Goal: Task Accomplishment & Management: Manage account settings

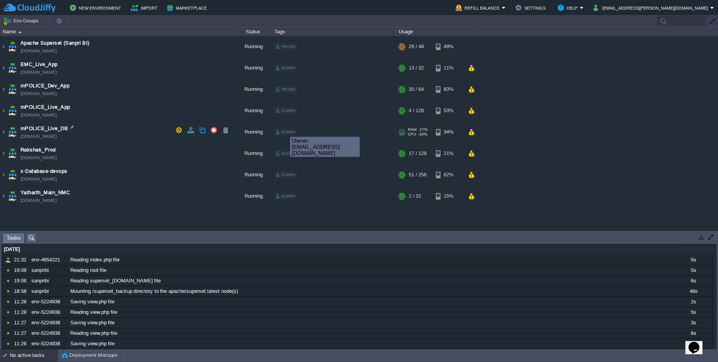
type input "Search (Ctrl+F)"
drag, startPoint x: 284, startPoint y: 130, endPoint x: 283, endPoint y: 134, distance: 4.8
click at [283, 134] on div "system" at bounding box center [286, 132] width 23 height 7
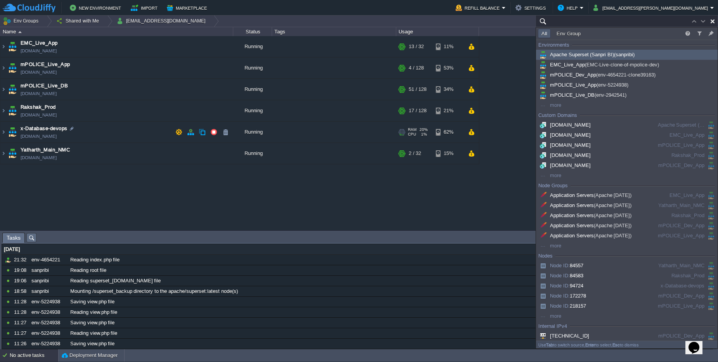
paste input "240261"
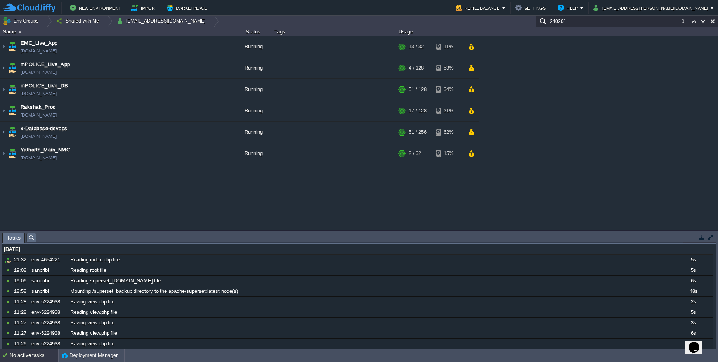
click at [591, 19] on input "240261" at bounding box center [627, 21] width 183 height 11
click at [710, 22] on button "button" at bounding box center [713, 21] width 7 height 7
type input "Search (Ctrl+F)"
click at [393, 109] on div "+ Add to Env Group" at bounding box center [334, 111] width 122 height 22
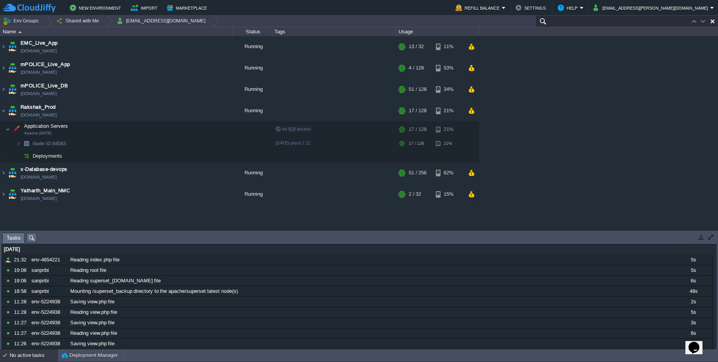
paste input "240261"
type input "240261"
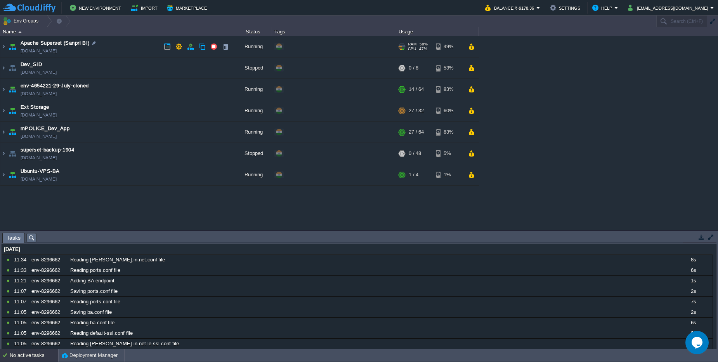
click at [127, 50] on td "Apache Superset (Sanpri BI) sanpribi.cloudjiffy.net" at bounding box center [116, 46] width 233 height 21
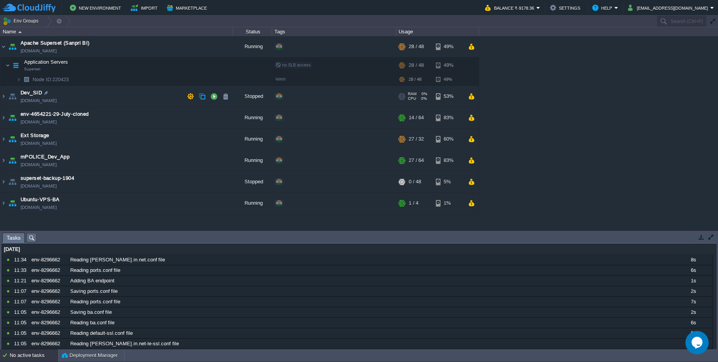
click at [136, 98] on td "Dev_SID env-4654221-clone208905-clone753903.cloudjiffy.net" at bounding box center [116, 96] width 233 height 21
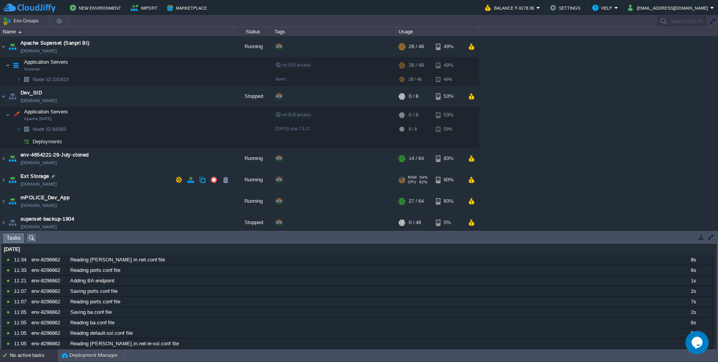
click at [140, 170] on td "Ext Storage env-9277746.cloudjiffy.net" at bounding box center [116, 179] width 233 height 21
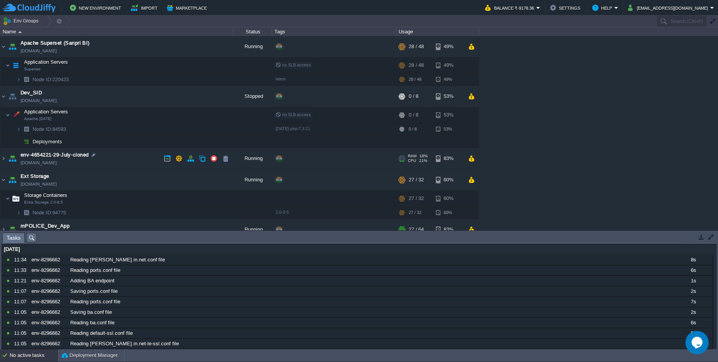
click at [134, 158] on td "env-4654221-29-July-cloned env-4654221-29-july-cloned.cloudjiffy.net" at bounding box center [116, 158] width 233 height 21
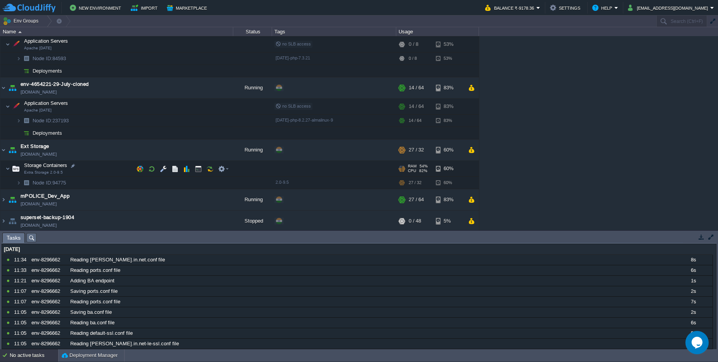
scroll to position [93, 0]
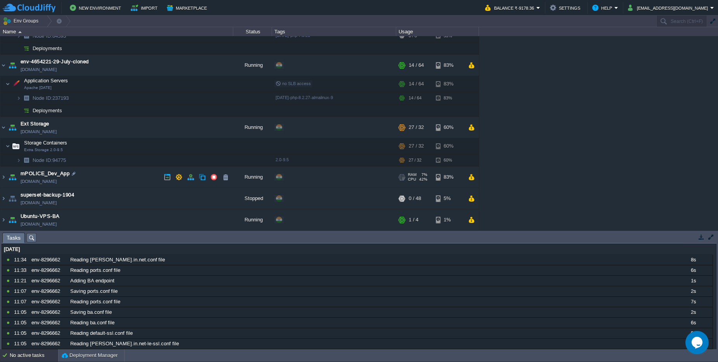
click at [107, 178] on td "mPOLICE_Dev_App env-4654221-clone39163.cloudjiffy.net" at bounding box center [116, 177] width 233 height 21
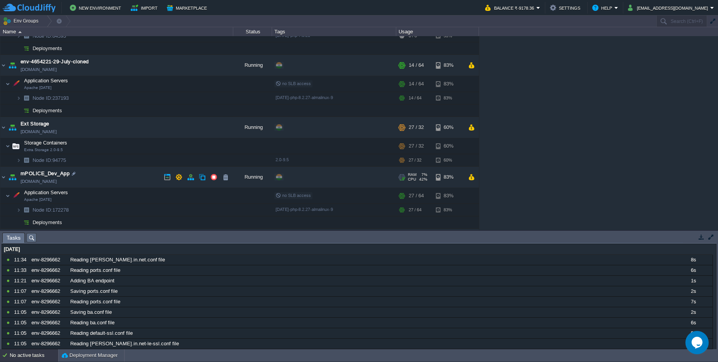
scroll to position [134, 0]
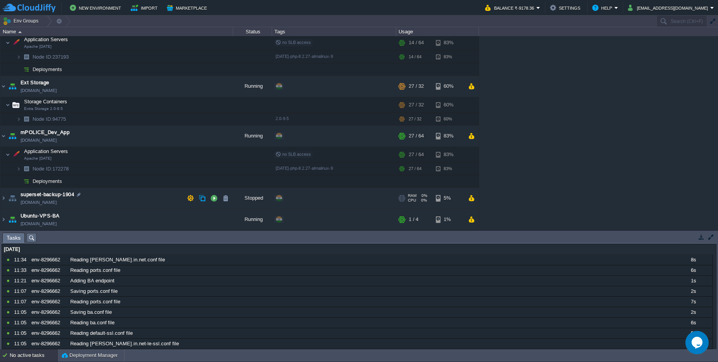
click at [112, 198] on td "superset-backup-1904 superset-backup-1904.cloudjiffy.net" at bounding box center [116, 198] width 233 height 21
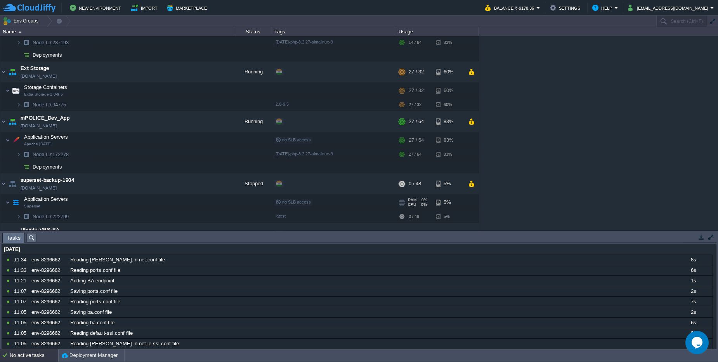
scroll to position [163, 0]
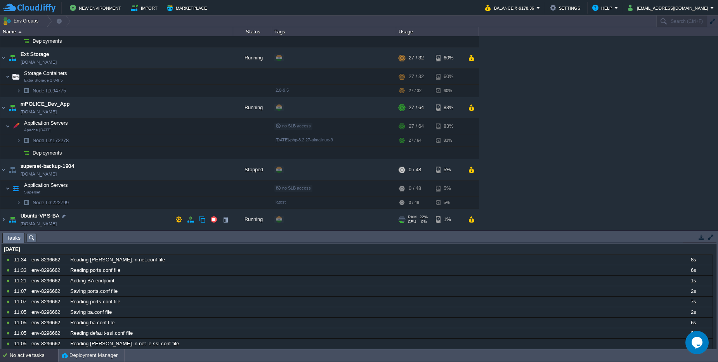
click at [114, 212] on td "Ubuntu-VPS-BA [DOMAIN_NAME]" at bounding box center [116, 219] width 233 height 21
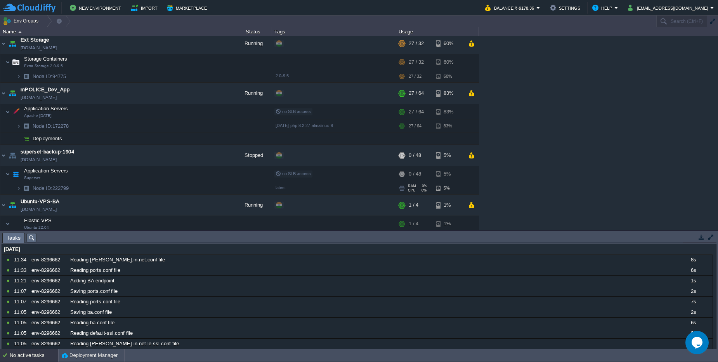
scroll to position [191, 0]
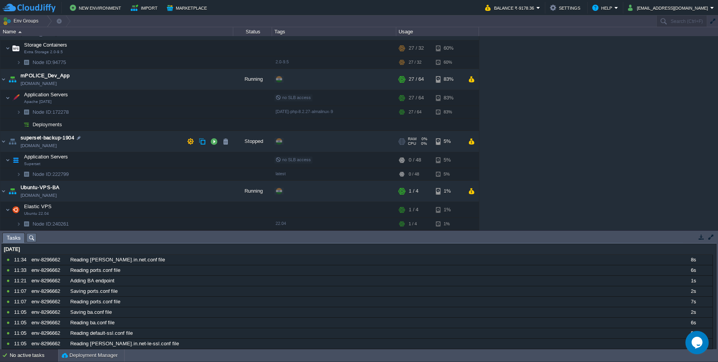
click at [94, 151] on td "superset-backup-1904 superset-backup-1904.cloudjiffy.net" at bounding box center [116, 141] width 233 height 21
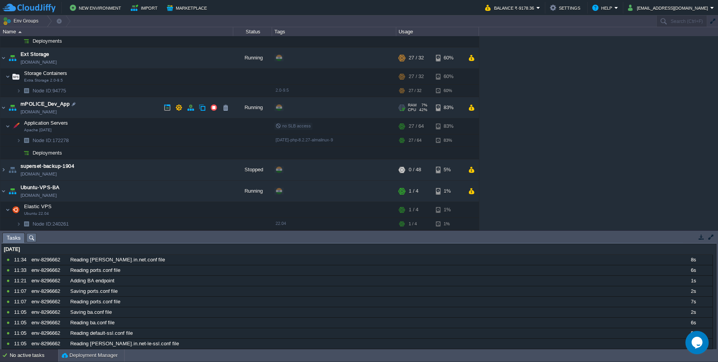
click at [96, 107] on td "mPOLICE_Dev_App env-4654221-clone39163.cloudjiffy.net" at bounding box center [116, 107] width 233 height 21
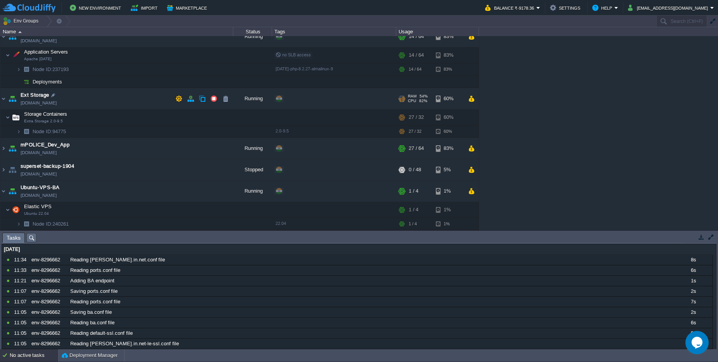
click at [96, 95] on td "Ext Storage env-9277746.cloudjiffy.net" at bounding box center [116, 98] width 233 height 21
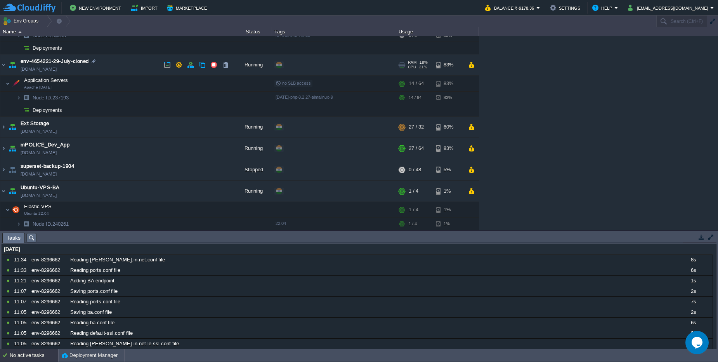
click at [103, 64] on td "env-4654221-29-July-cloned env-4654221-29-july-cloned.cloudjiffy.net" at bounding box center [116, 64] width 233 height 21
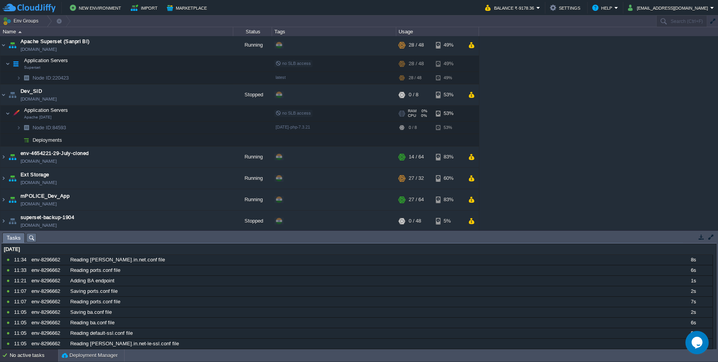
scroll to position [0, 0]
click at [100, 88] on td "Dev_SID env-4654221-clone208905-clone753903.cloudjiffy.net" at bounding box center [116, 96] width 233 height 21
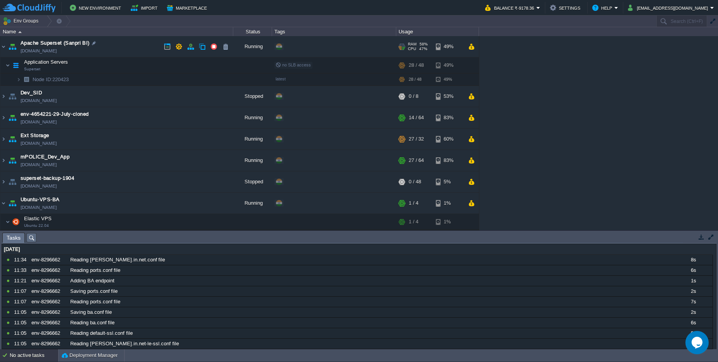
click at [106, 49] on td "Apache Superset (Sanpri BI) sanpribi.cloudjiffy.net" at bounding box center [116, 46] width 233 height 21
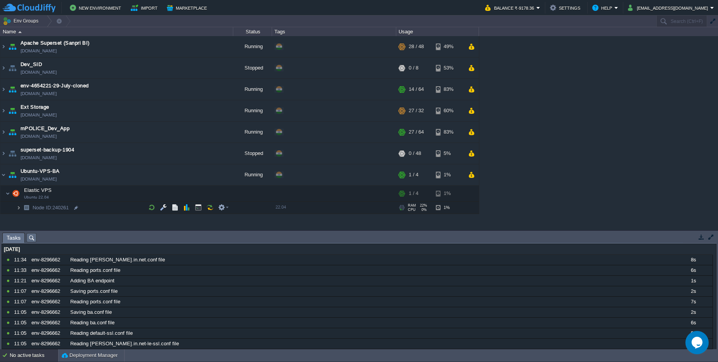
click at [19, 209] on img at bounding box center [18, 208] width 5 height 12
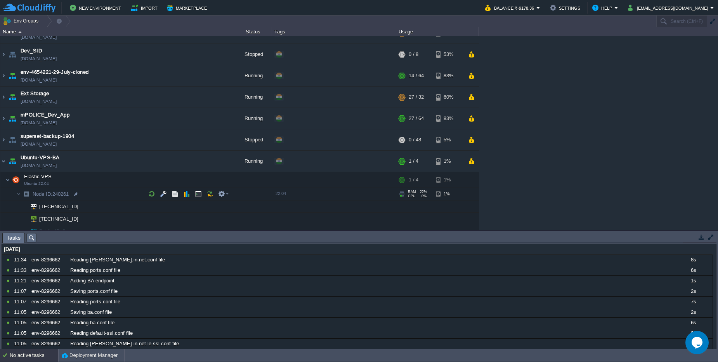
scroll to position [21, 0]
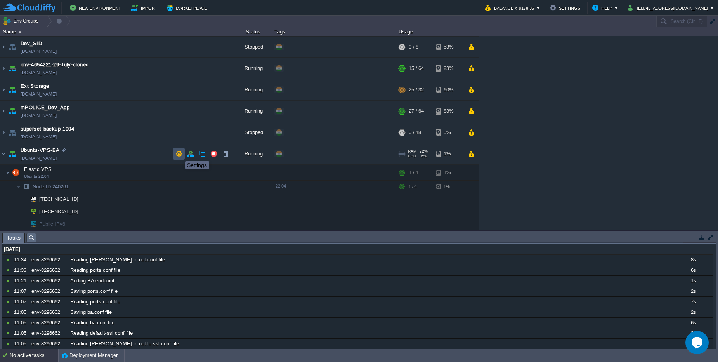
click at [179, 154] on button "button" at bounding box center [179, 153] width 7 height 7
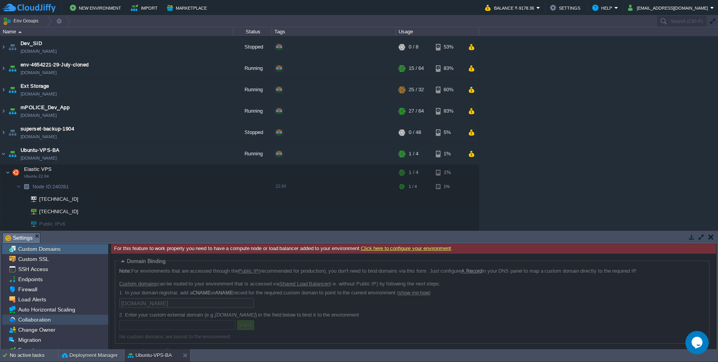
scroll to position [16, 0]
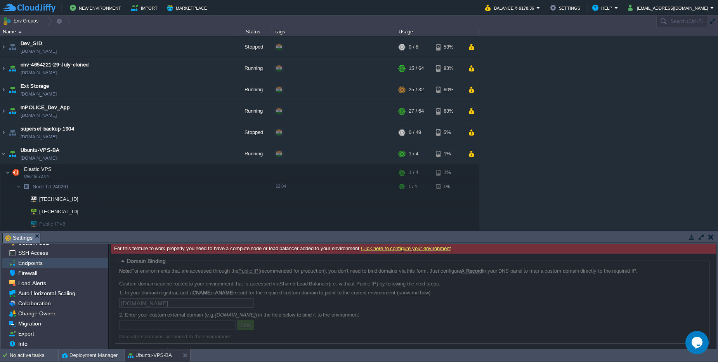
click at [31, 266] on span "Endpoints" at bounding box center [30, 262] width 27 height 7
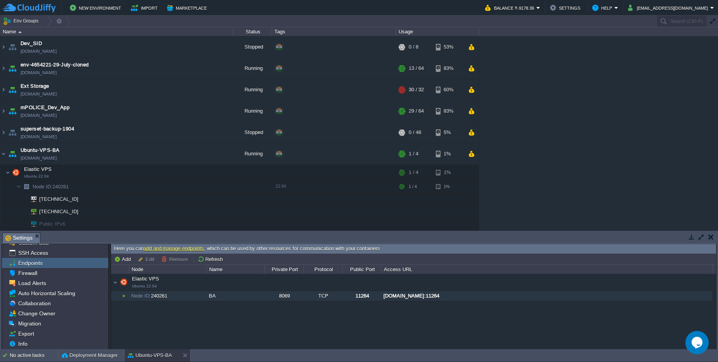
click at [249, 296] on div "BA" at bounding box center [235, 296] width 57 height 10
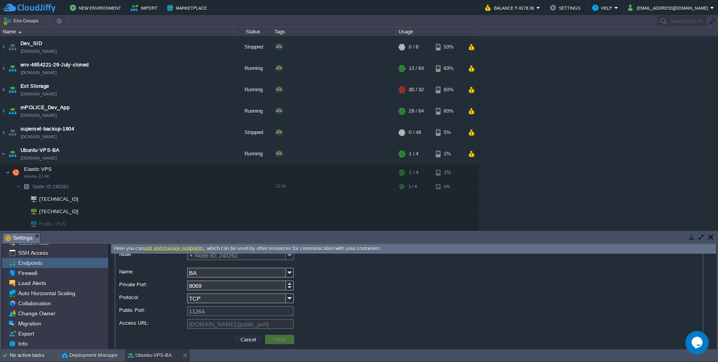
scroll to position [28, 0]
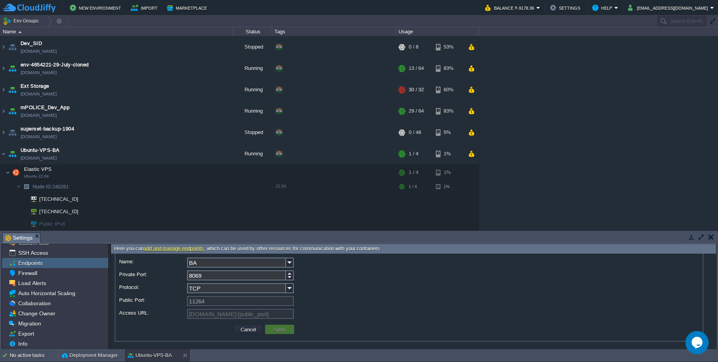
click at [214, 277] on input "8069" at bounding box center [236, 275] width 99 height 10
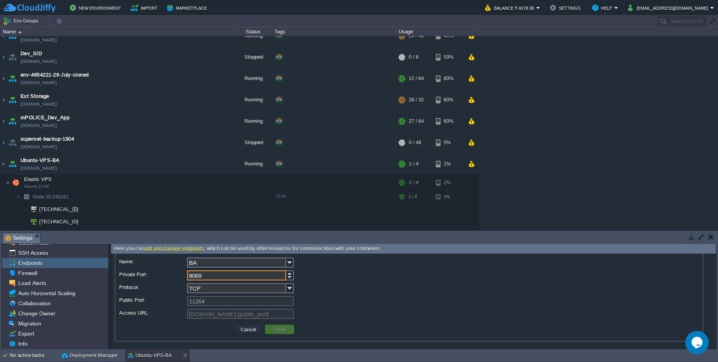
scroll to position [21, 0]
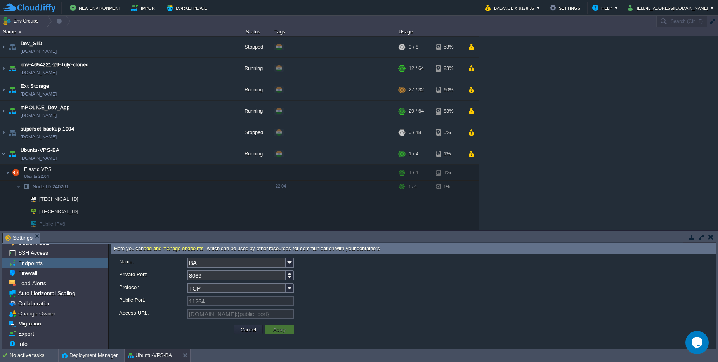
click at [174, 251] on link "add and manage endpoints" at bounding box center [174, 248] width 60 height 6
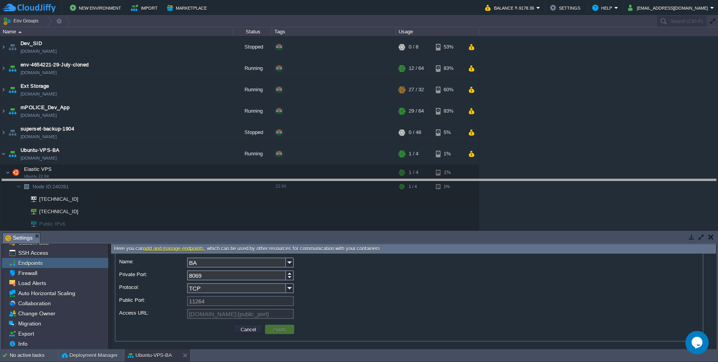
drag, startPoint x: 315, startPoint y: 233, endPoint x: 320, endPoint y: 180, distance: 53.8
click at [320, 180] on body "New Environment Import Marketplace Bonus ₹0.00 Upgrade Account Balance ₹-9178.3…" at bounding box center [359, 181] width 718 height 362
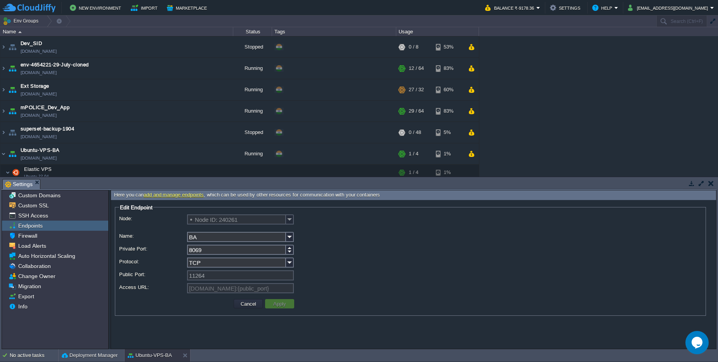
scroll to position [0, 0]
drag, startPoint x: 214, startPoint y: 253, endPoint x: 201, endPoint y: 247, distance: 13.9
click at [201, 247] on input "8069" at bounding box center [236, 250] width 99 height 10
click at [372, 265] on div "TCP" at bounding box center [410, 262] width 583 height 11
click at [287, 251] on div at bounding box center [290, 252] width 8 height 5
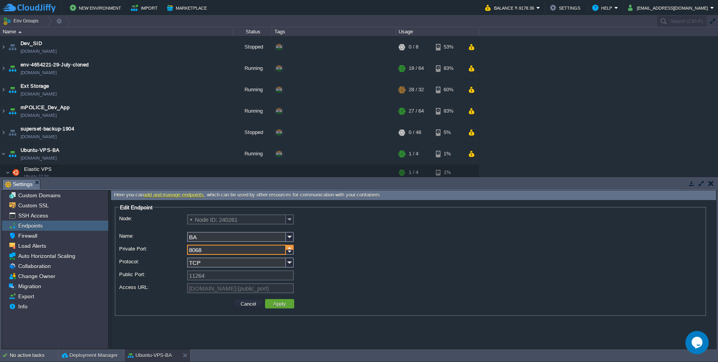
type input "8069"
click at [290, 248] on div at bounding box center [290, 247] width 8 height 5
click at [378, 301] on td "Cancel Apply" at bounding box center [410, 304] width 579 height 12
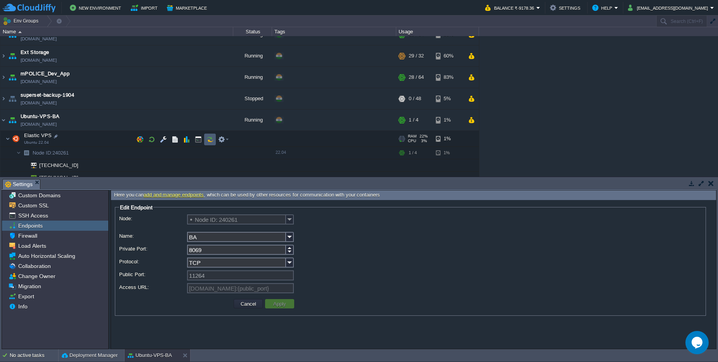
scroll to position [75, 0]
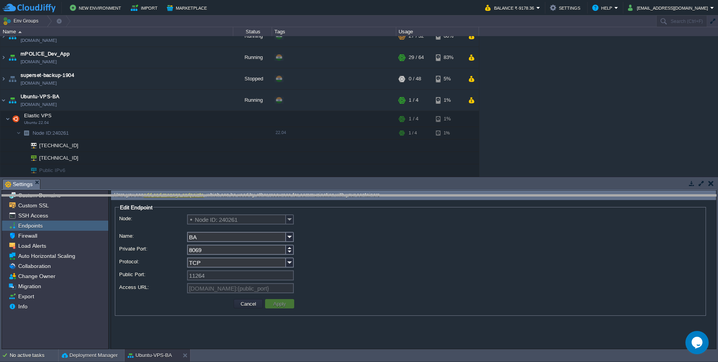
drag, startPoint x: 417, startPoint y: 182, endPoint x: 418, endPoint y: 197, distance: 15.5
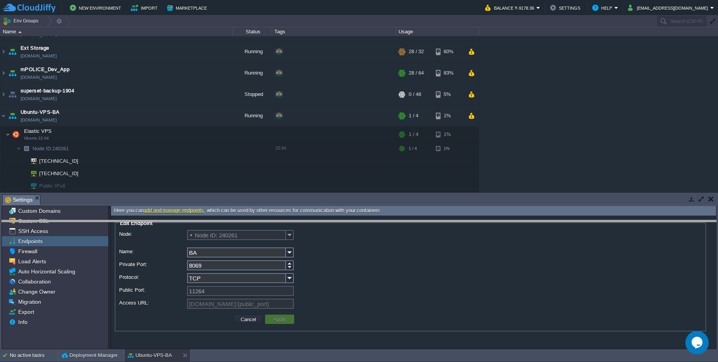
drag, startPoint x: 411, startPoint y: 200, endPoint x: 411, endPoint y: 226, distance: 25.6
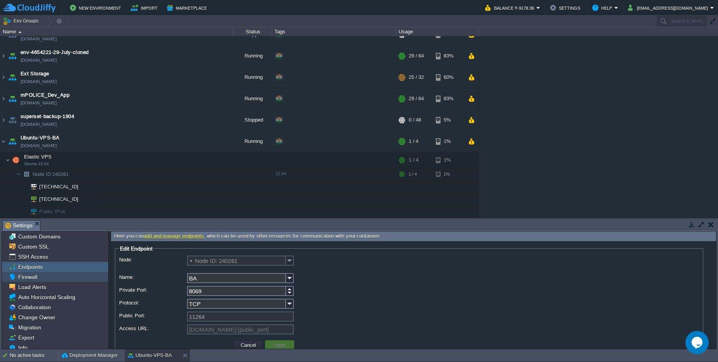
click at [50, 279] on div "Firewall" at bounding box center [55, 277] width 106 height 10
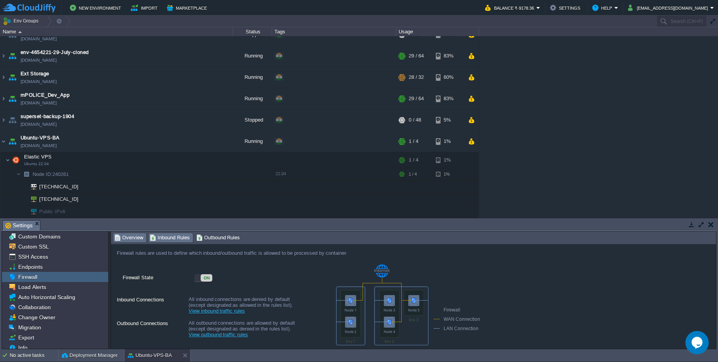
click at [175, 239] on span "Inbound Rules" at bounding box center [170, 237] width 40 height 9
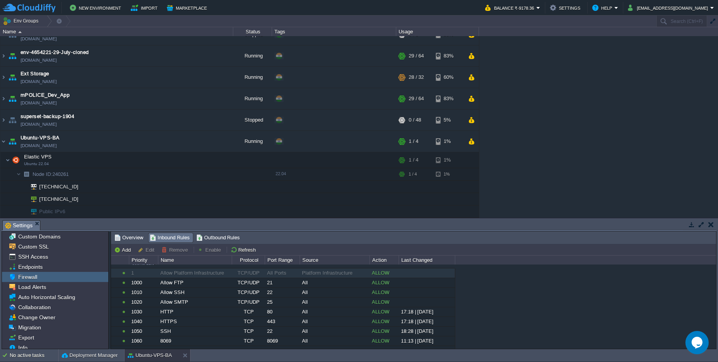
scroll to position [20, 0]
click at [221, 237] on span "Outbound Rules" at bounding box center [219, 237] width 44 height 9
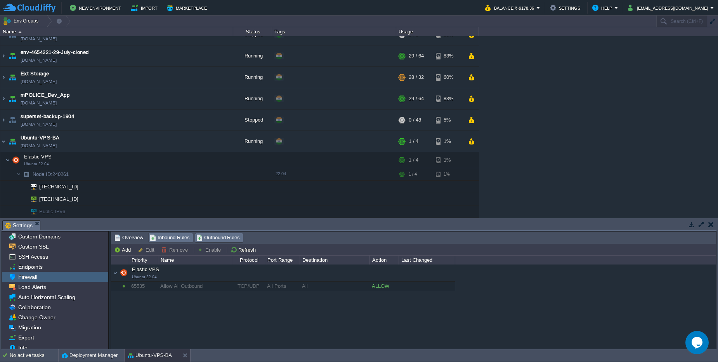
click at [171, 237] on span "Inbound Rules" at bounding box center [170, 237] width 40 height 9
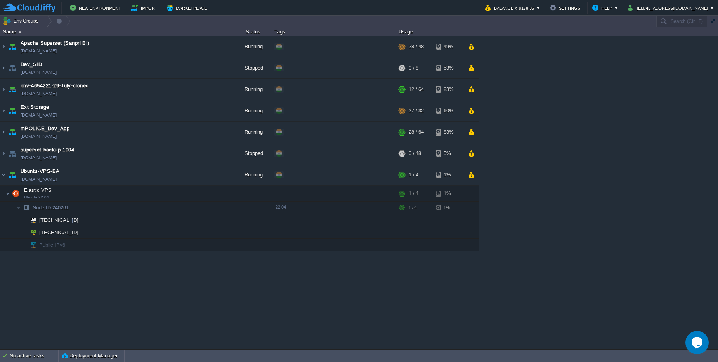
scroll to position [0, 0]
click at [166, 191] on button "button" at bounding box center [163, 193] width 7 height 7
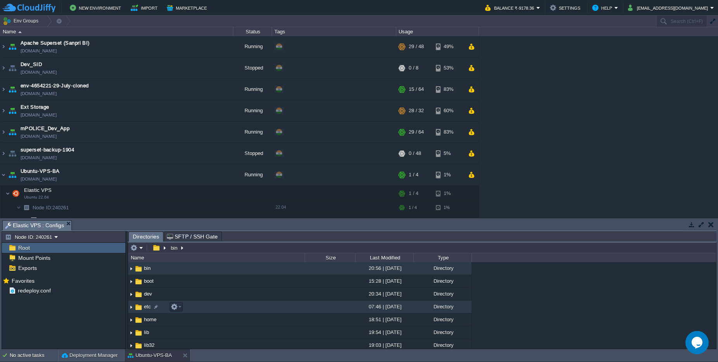
click at [214, 307] on td "etc" at bounding box center [216, 307] width 177 height 13
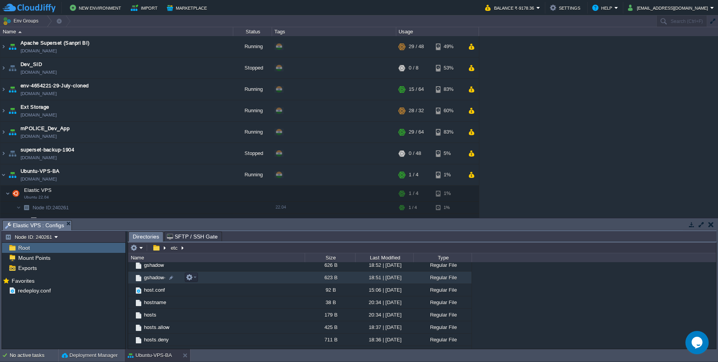
scroll to position [1538, 0]
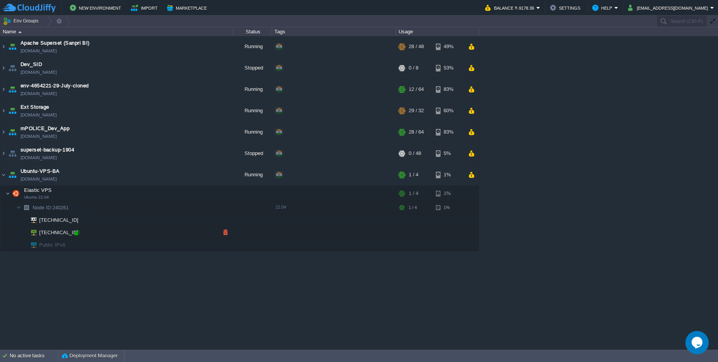
click at [76, 235] on div at bounding box center [76, 232] width 7 height 7
click at [190, 179] on td at bounding box center [191, 175] width 12 height 12
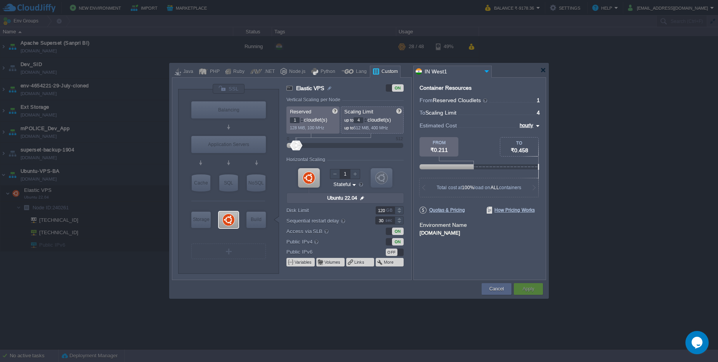
click at [395, 231] on div "ON" at bounding box center [398, 231] width 12 height 7
click at [532, 288] on button "Apply" at bounding box center [529, 289] width 12 height 8
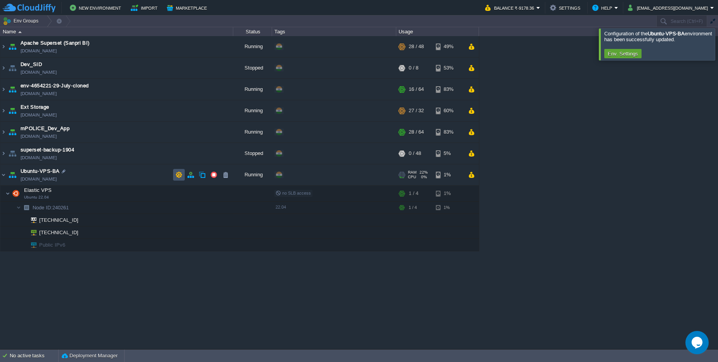
click at [178, 175] on button "button" at bounding box center [179, 174] width 7 height 7
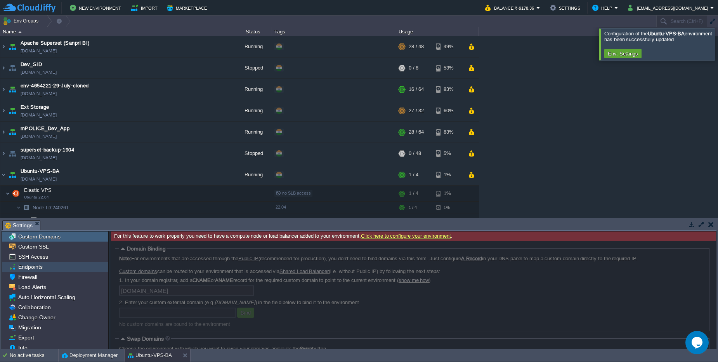
click at [57, 268] on div "Endpoints" at bounding box center [55, 267] width 106 height 10
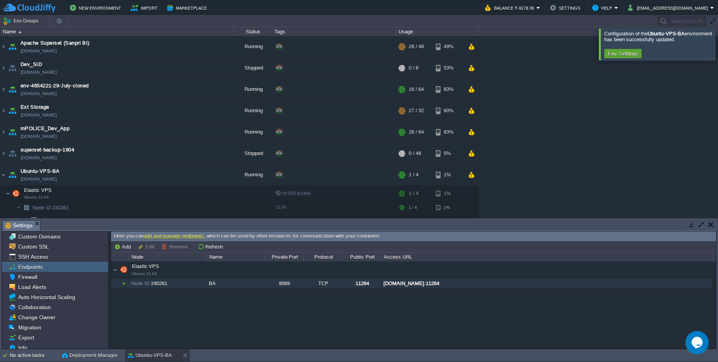
drag, startPoint x: 494, startPoint y: 282, endPoint x: 391, endPoint y: 280, distance: 103.3
click at [391, 280] on div "node240261-env-8296662.cloudjiffy.net:11264" at bounding box center [547, 283] width 331 height 10
click at [406, 285] on div "node240261-env-8296662.cloudjiffy.net:11264" at bounding box center [547, 283] width 331 height 10
type input "node240261-env-8296662.cloudjiffy.net:11264"
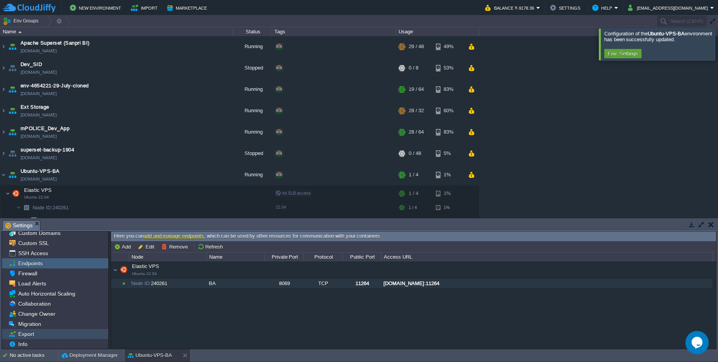
scroll to position [4, 0]
click at [40, 324] on span "Migration" at bounding box center [30, 323] width 26 height 7
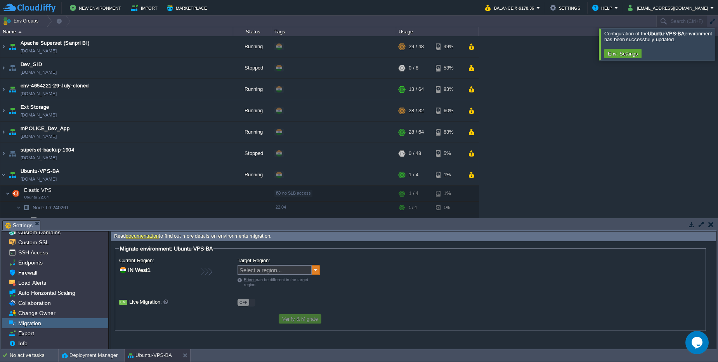
click at [314, 268] on img at bounding box center [316, 270] width 8 height 10
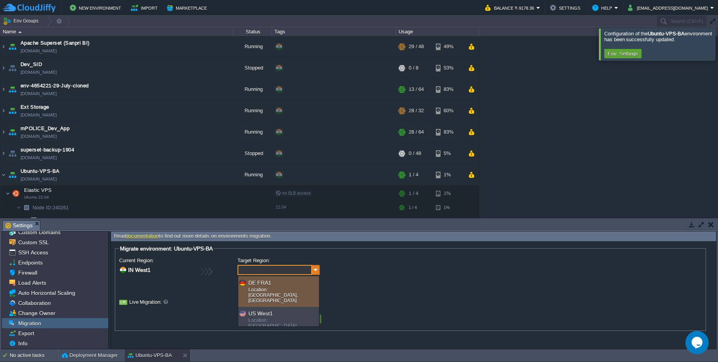
click at [314, 268] on img at bounding box center [316, 270] width 8 height 10
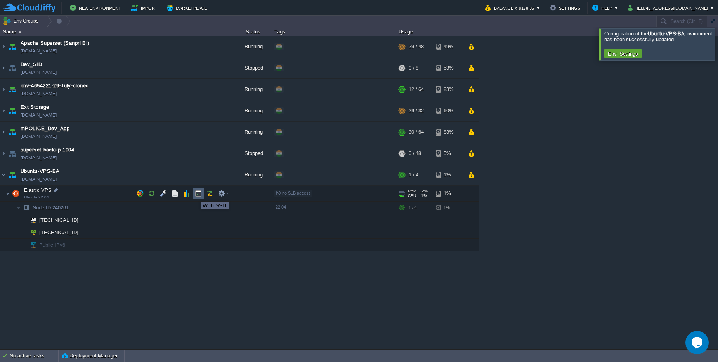
click at [195, 195] on button "button" at bounding box center [198, 193] width 7 height 7
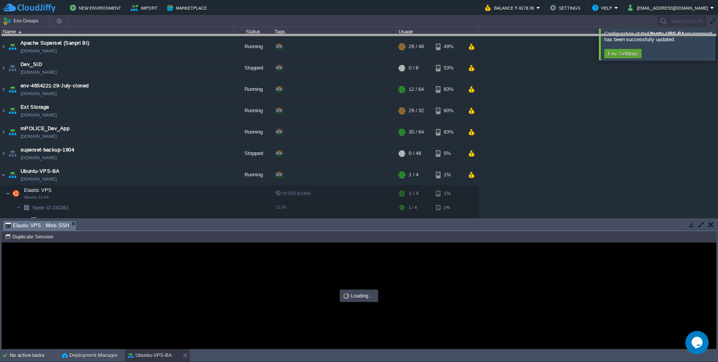
scroll to position [0, 0]
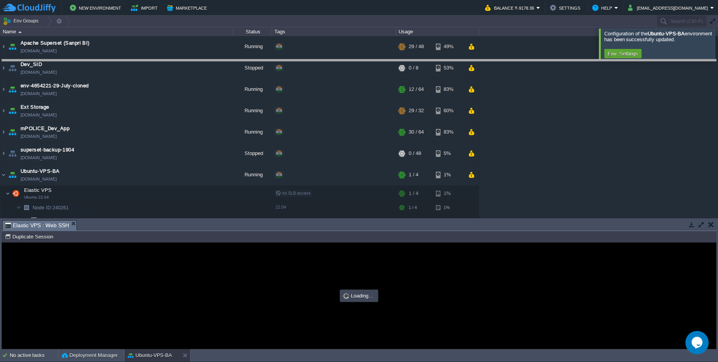
type input "#000000"
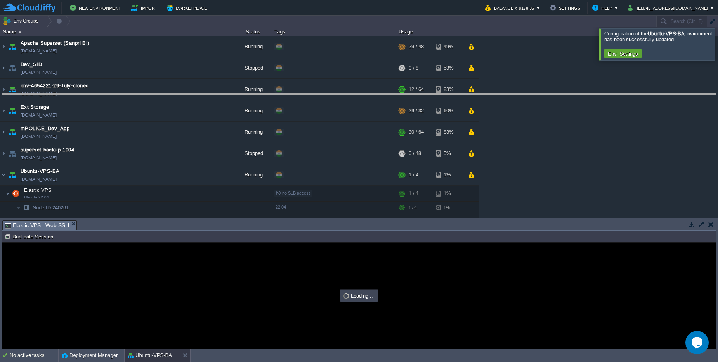
drag, startPoint x: 177, startPoint y: 220, endPoint x: 178, endPoint y: 93, distance: 126.6
click at [178, 93] on body "New Environment Import Marketplace Bonus ₹0.00 Upgrade Account Balance ₹-9178.3…" at bounding box center [359, 181] width 718 height 362
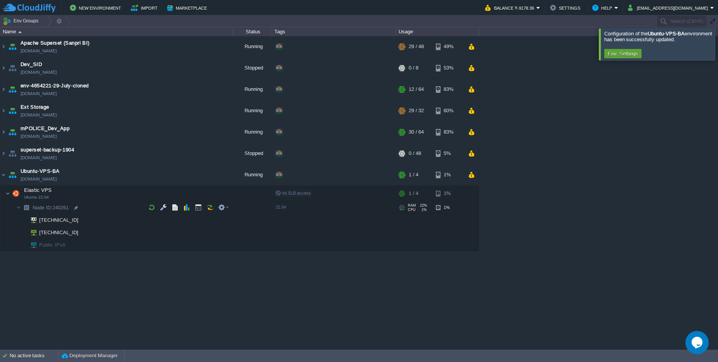
click at [64, 209] on span "Node ID: 240261" at bounding box center [51, 207] width 38 height 7
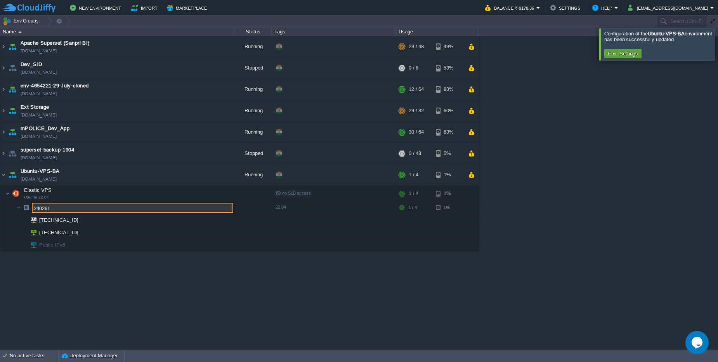
click at [64, 209] on input "240261" at bounding box center [133, 208] width 202 height 10
click at [106, 303] on div "Apache Superset (Sanpri BI) sanpribi.cloudjiffy.net Running + Add to Env Group …" at bounding box center [359, 192] width 718 height 313
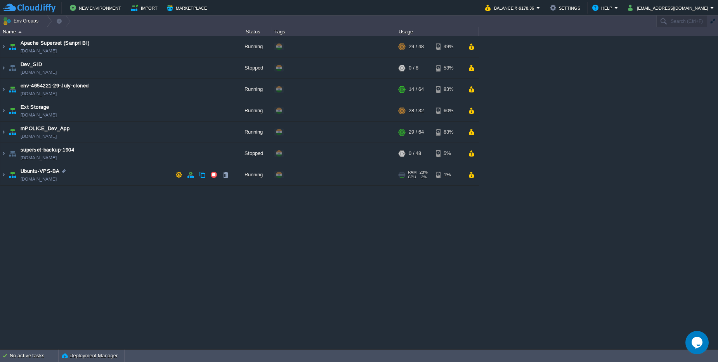
click at [96, 179] on td "Ubuntu-VPS-BA [DOMAIN_NAME]" at bounding box center [116, 174] width 233 height 21
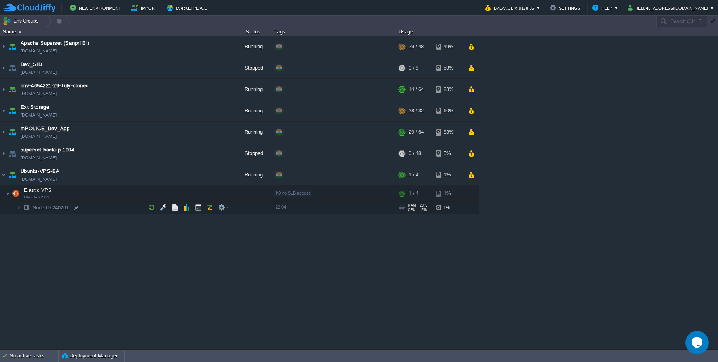
click at [96, 210] on td "Node ID: 240261" at bounding box center [116, 208] width 233 height 12
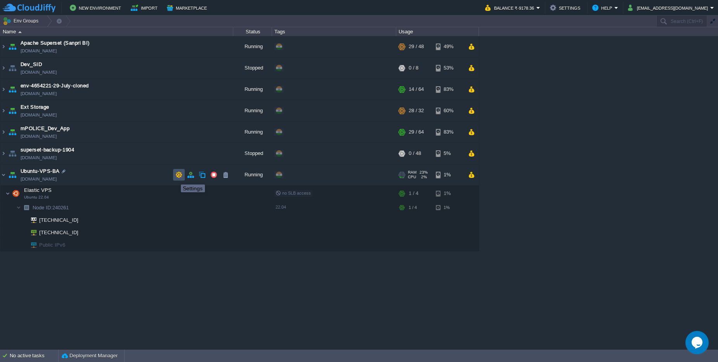
click at [176, 177] on button "button" at bounding box center [179, 174] width 7 height 7
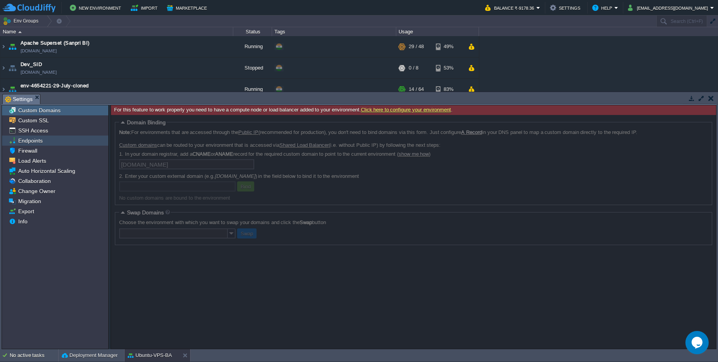
click at [35, 144] on div "Endpoints" at bounding box center [55, 141] width 106 height 10
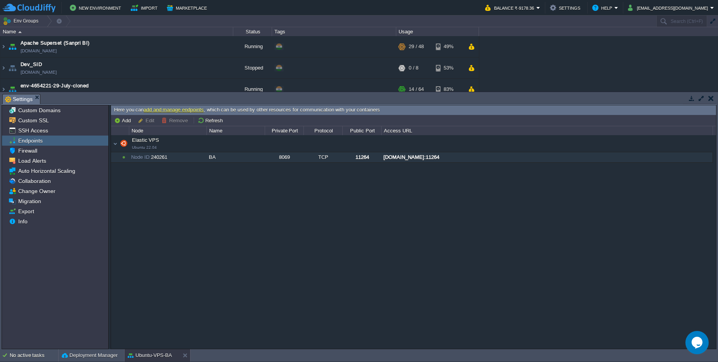
click at [404, 157] on div "node240261-env-8296662.cloudjiffy.net:11264" at bounding box center [547, 157] width 331 height 10
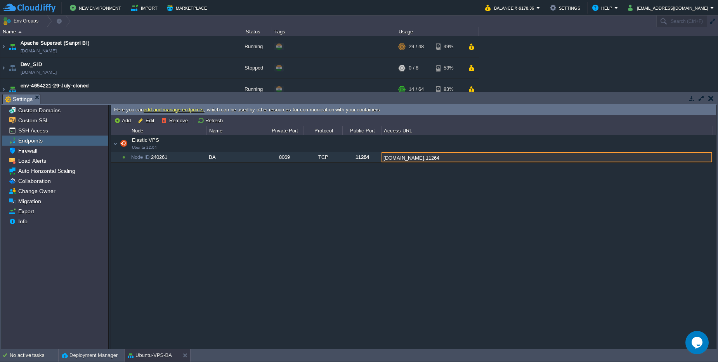
click at [406, 184] on div "Elastic VPS Ubuntu 22.04 Elastic VPS Ubuntu 22.04 Node ID: 240261 BA 8069 TCP 1…" at bounding box center [413, 242] width 605 height 214
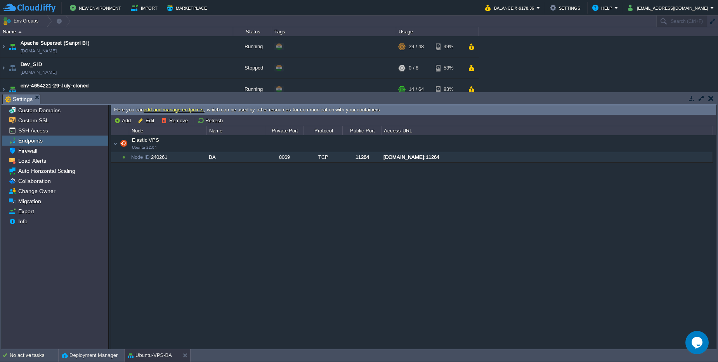
click at [177, 158] on div "Node ID: 240261" at bounding box center [167, 157] width 77 height 10
click at [156, 158] on div "Node ID: 240261" at bounding box center [167, 157] width 77 height 10
click at [145, 118] on button "Edit" at bounding box center [147, 120] width 19 height 7
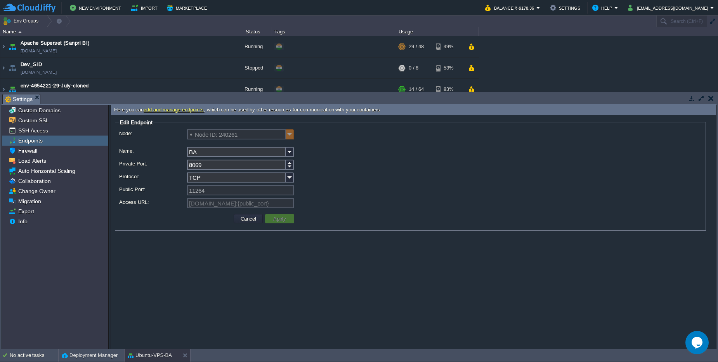
click at [288, 136] on img at bounding box center [290, 134] width 8 height 10
click at [175, 112] on link "add and manage endpoints" at bounding box center [174, 110] width 60 height 6
click at [250, 219] on button "Cancel" at bounding box center [248, 218] width 20 height 7
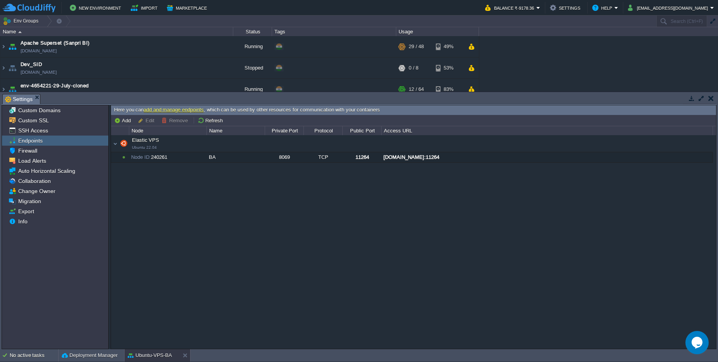
click at [146, 119] on button "Edit" at bounding box center [147, 120] width 19 height 7
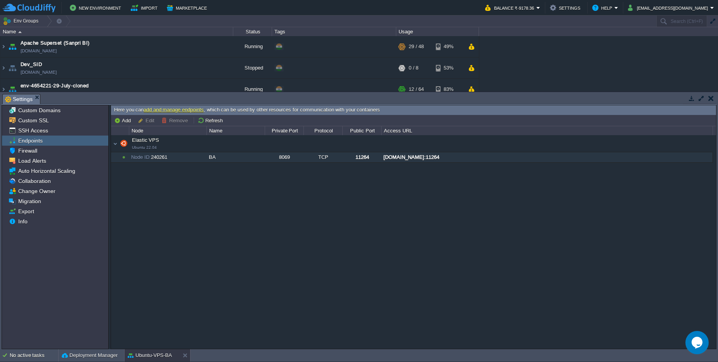
click at [197, 154] on div "Node ID: 240261" at bounding box center [167, 157] width 77 height 10
type input "Node ID: 240261"
type input "BA"
type input "8069"
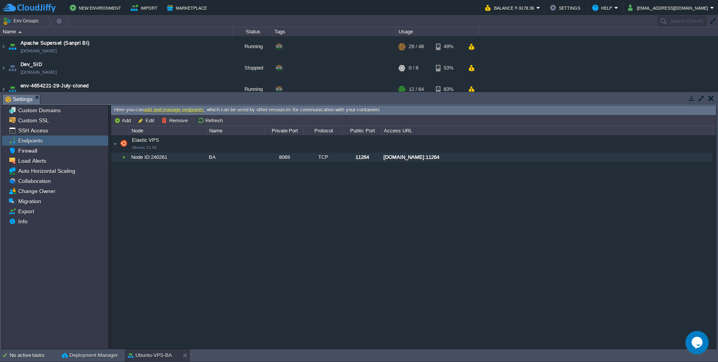
type input "TCP"
type input "11264"
type input "node240261-env-8296662.cloudjiffy.net:{public_port}"
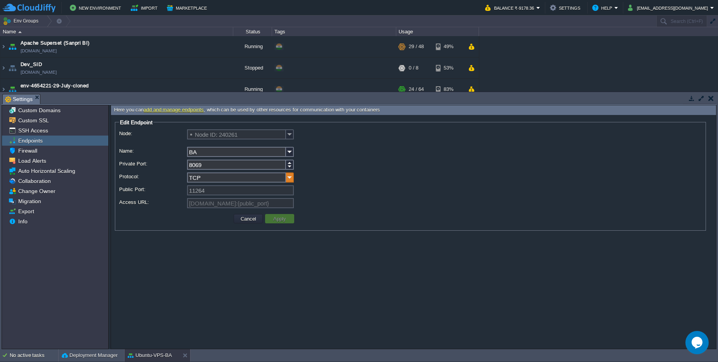
click at [291, 181] on img at bounding box center [290, 177] width 8 height 10
click at [291, 153] on img at bounding box center [290, 152] width 8 height 10
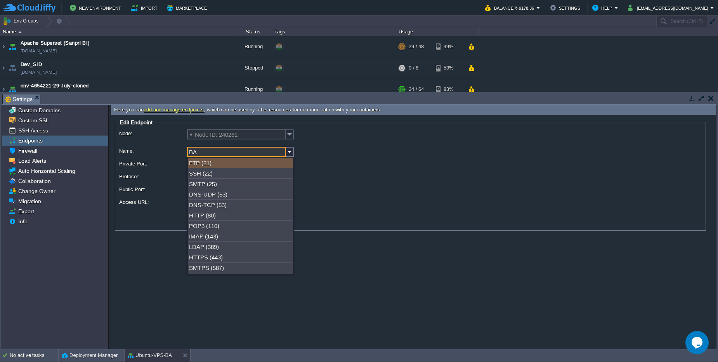
click at [224, 151] on input "BA" at bounding box center [236, 152] width 99 height 10
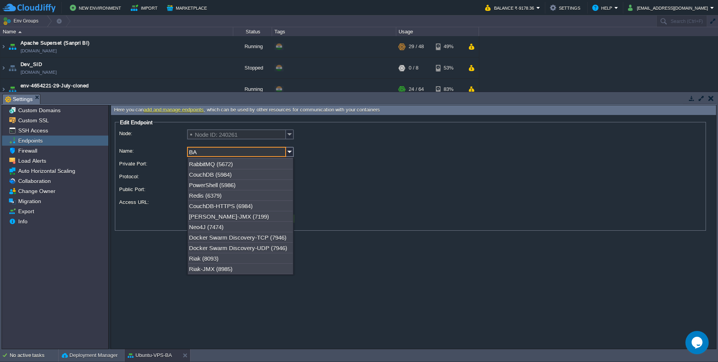
scroll to position [230, 0]
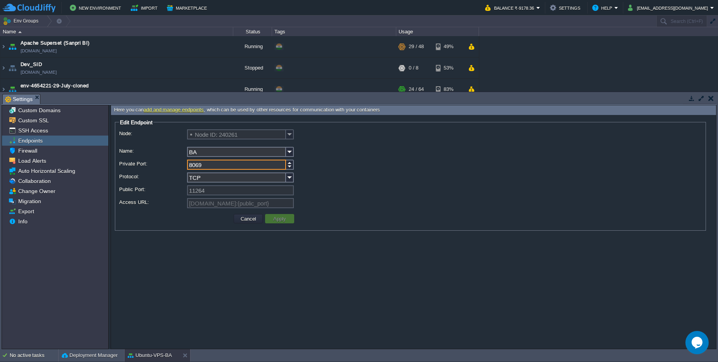
click at [242, 167] on input "8069" at bounding box center [236, 165] width 99 height 10
click at [291, 152] on img at bounding box center [290, 152] width 8 height 10
click at [382, 338] on form "Edit Endpoint Node: Node ID: 240261 Name: BA Private Port: 8069 Protocol: TCP P…" at bounding box center [413, 232] width 605 height 234
click at [250, 222] on button "Cancel" at bounding box center [248, 218] width 20 height 7
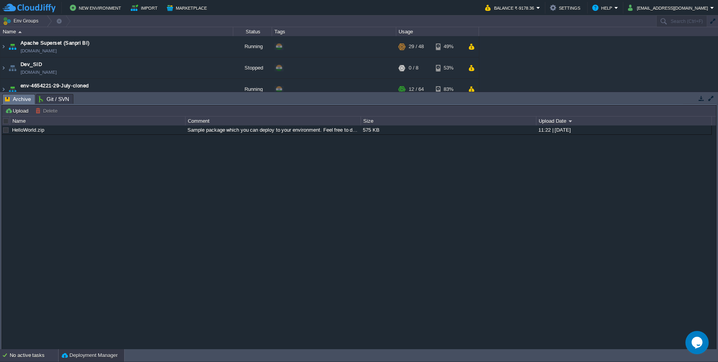
click at [25, 355] on div "No active tasks" at bounding box center [34, 355] width 49 height 12
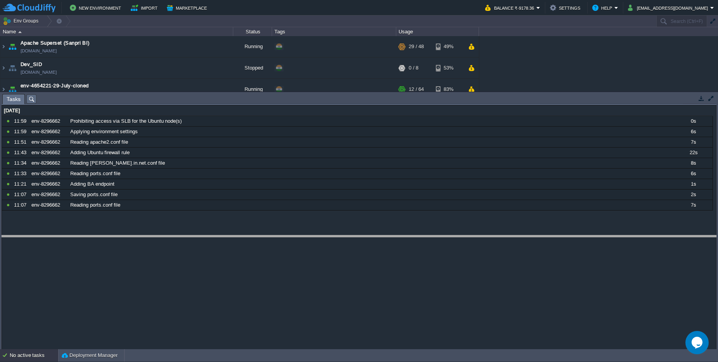
drag, startPoint x: 125, startPoint y: 98, endPoint x: 134, endPoint y: 240, distance: 141.7
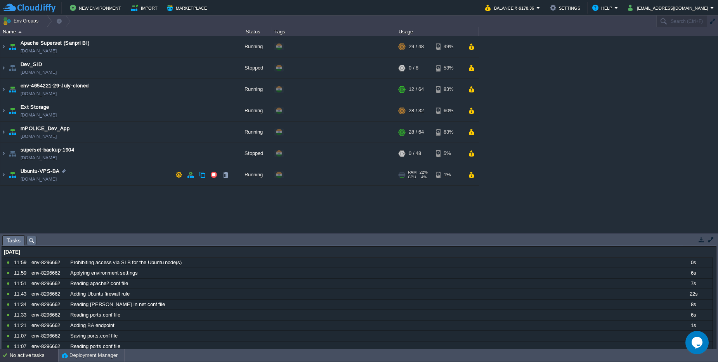
click at [98, 181] on td "Ubuntu-VPS-BA [DOMAIN_NAME]" at bounding box center [116, 174] width 233 height 21
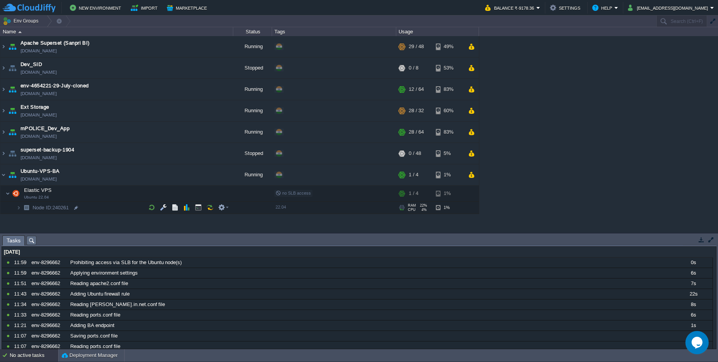
click at [101, 206] on td "Node ID: 240261" at bounding box center [116, 208] width 233 height 12
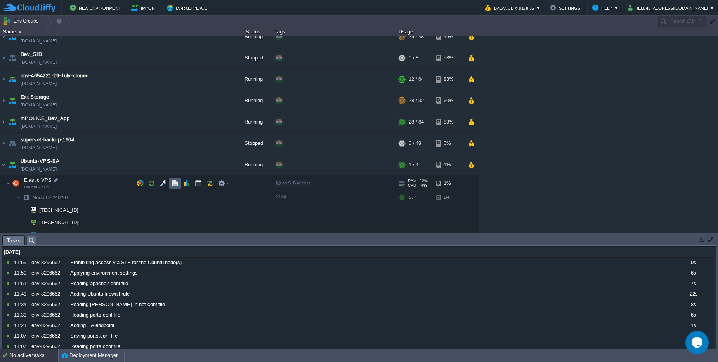
scroll to position [18, 0]
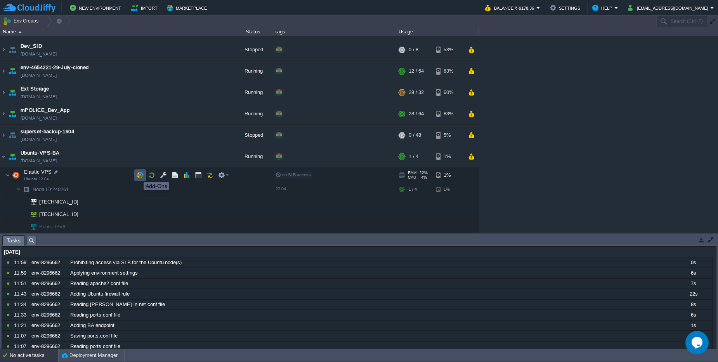
click at [138, 175] on button "button" at bounding box center [140, 175] width 7 height 7
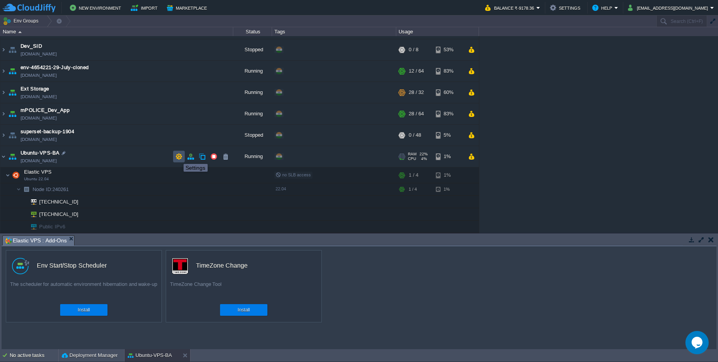
click at [178, 157] on button "button" at bounding box center [179, 156] width 7 height 7
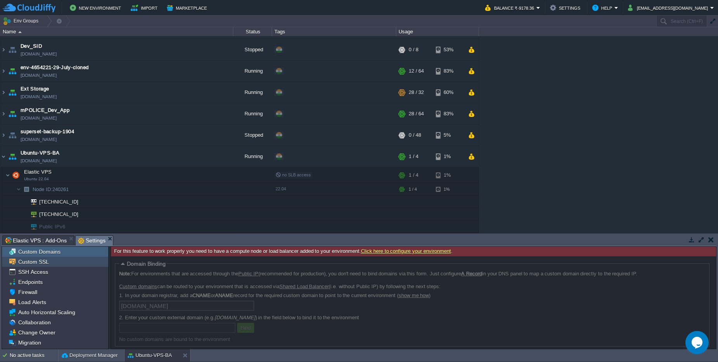
click at [35, 263] on span "Custom SSL" at bounding box center [33, 261] width 33 height 7
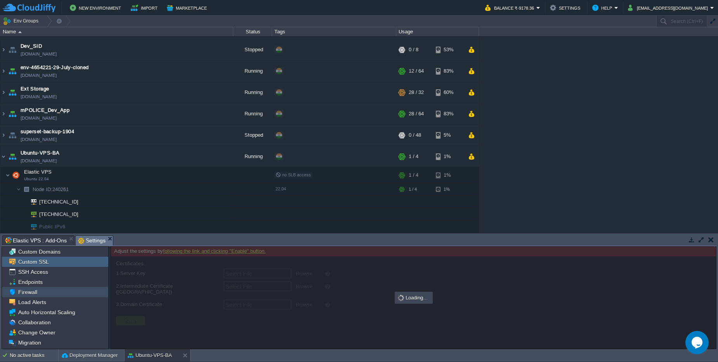
type input "Select File"
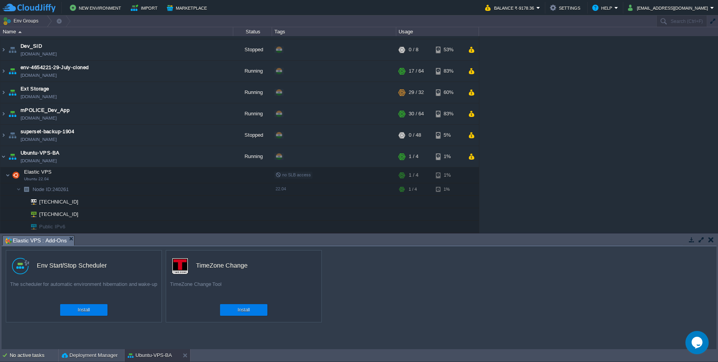
click at [691, 239] on button "button" at bounding box center [692, 239] width 7 height 7
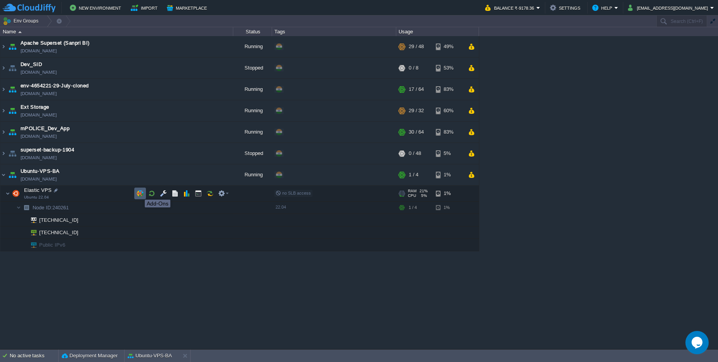
click at [139, 193] on button "button" at bounding box center [140, 193] width 7 height 7
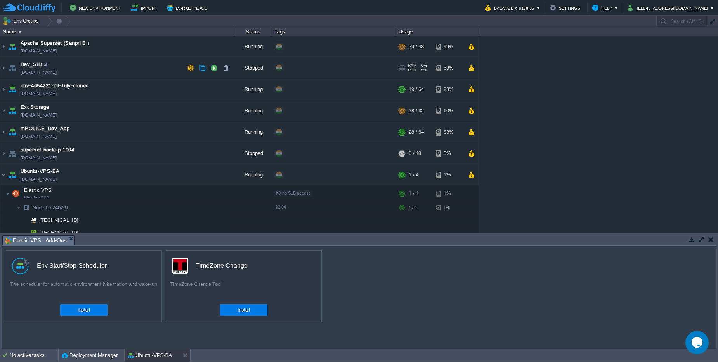
scroll to position [18, 0]
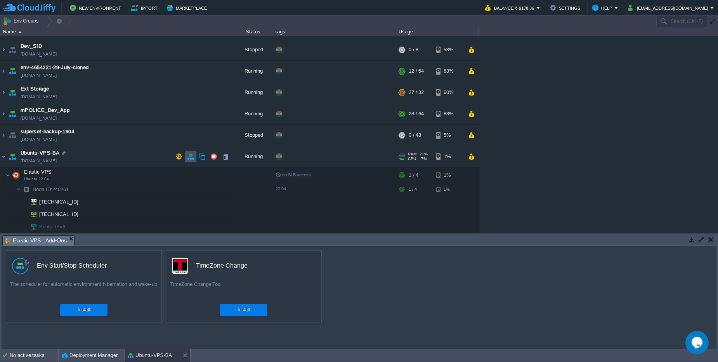
click at [193, 158] on button "button" at bounding box center [190, 156] width 7 height 7
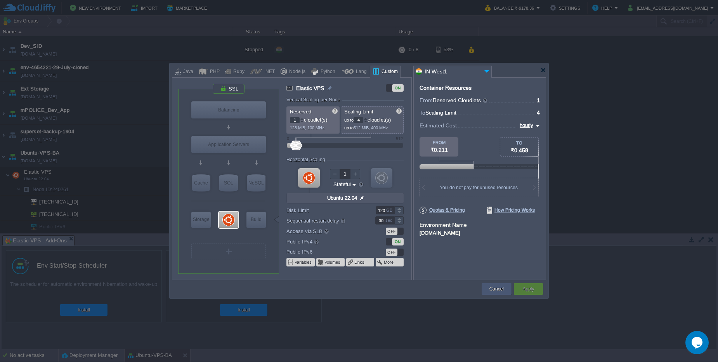
click at [487, 287] on div "Cancel" at bounding box center [497, 289] width 30 height 12
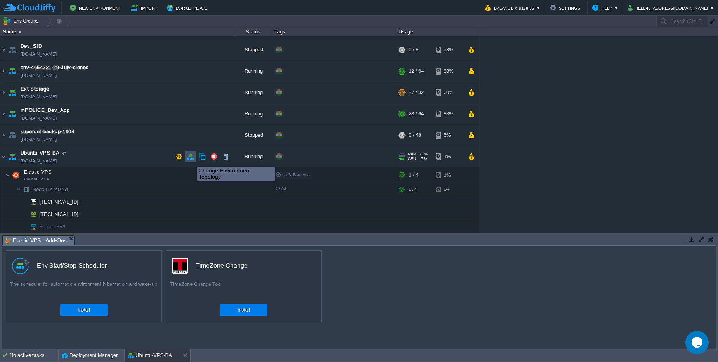
click at [191, 160] on button "button" at bounding box center [190, 156] width 7 height 7
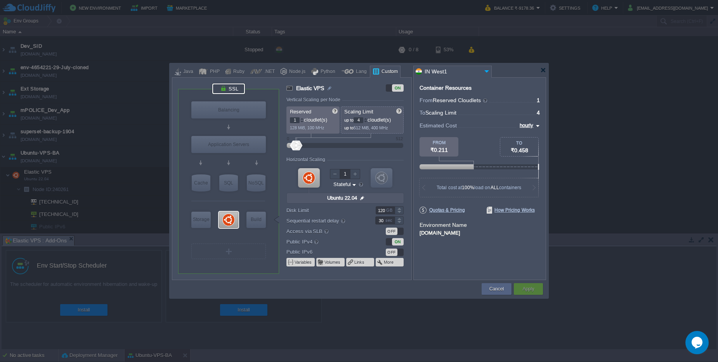
click at [228, 90] on div at bounding box center [228, 89] width 33 height 10
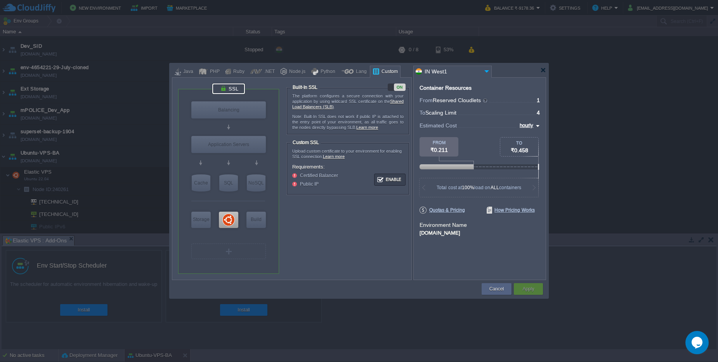
click at [404, 88] on div "ON" at bounding box center [400, 87] width 12 height 7
click at [535, 291] on div "Apply" at bounding box center [528, 289] width 17 height 12
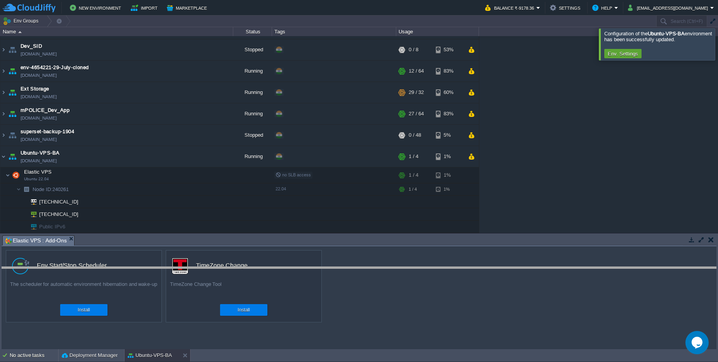
drag, startPoint x: 448, startPoint y: 240, endPoint x: 451, endPoint y: 271, distance: 31.5
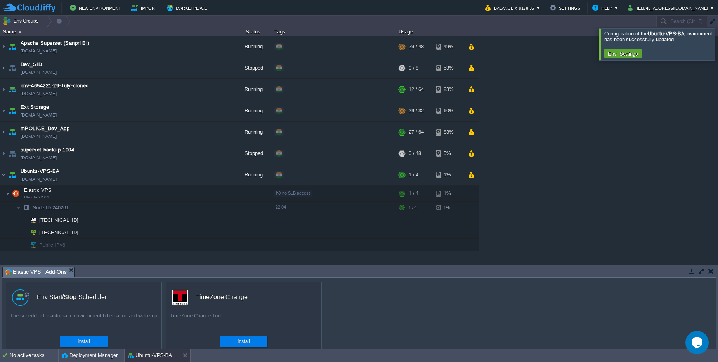
scroll to position [0, 0]
drag, startPoint x: 386, startPoint y: 258, endPoint x: 396, endPoint y: 271, distance: 16.7
click at [396, 271] on div "Env Groups Search (Ctrl+F) auto-gen Name Status Tags Usage Apache Superset (San…" at bounding box center [359, 183] width 718 height 334
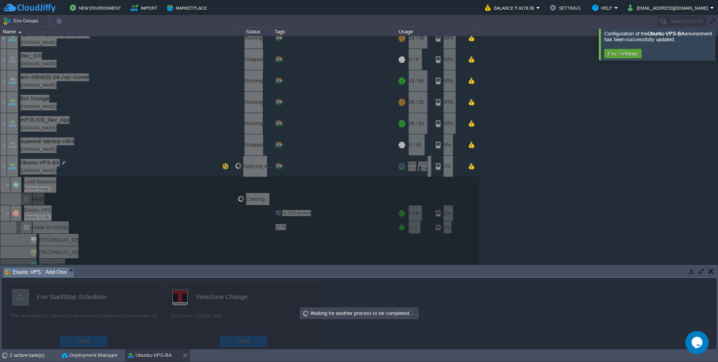
scroll to position [15, 0]
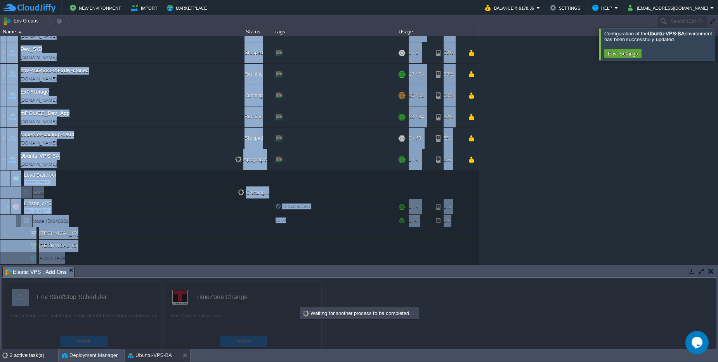
click at [19, 360] on div "2 active task(s)" at bounding box center [34, 355] width 49 height 12
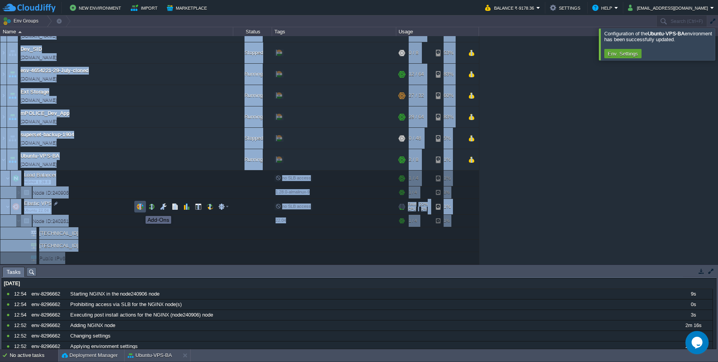
click at [140, 209] on button "button" at bounding box center [140, 206] width 7 height 7
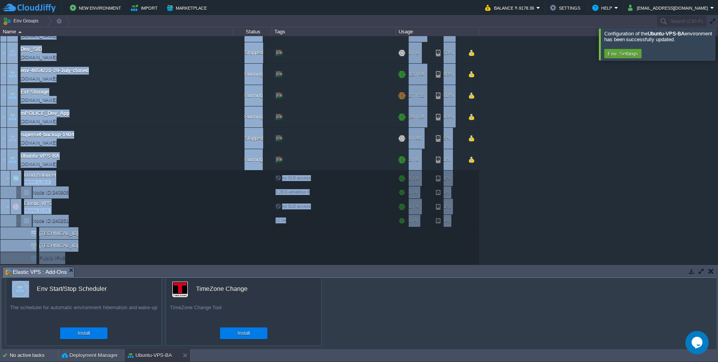
scroll to position [10, 0]
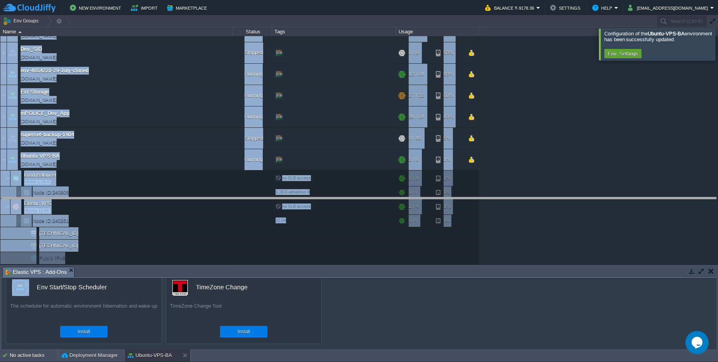
drag, startPoint x: 457, startPoint y: 268, endPoint x: 449, endPoint y: 198, distance: 70.0
click at [449, 198] on body "New Environment Import Marketplace Bonus ₹0.00 Upgrade Account Balance ₹-9178.3…" at bounding box center [359, 181] width 718 height 362
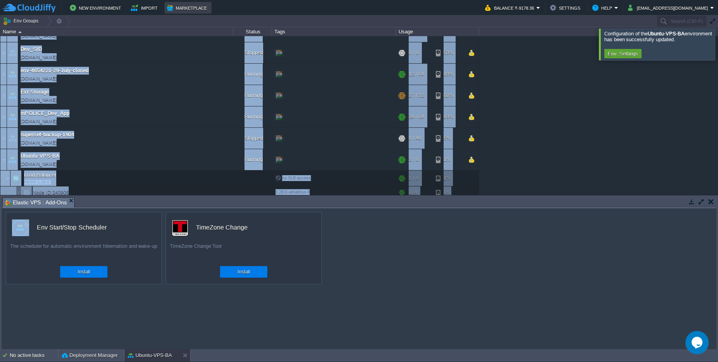
click at [195, 3] on button "Marketplace" at bounding box center [188, 7] width 42 height 9
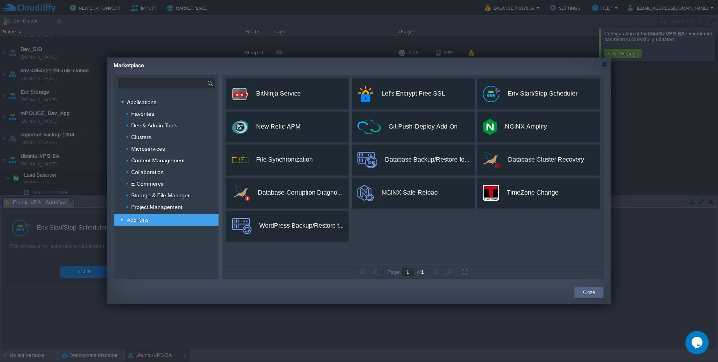
click at [134, 78] on input "text" at bounding box center [162, 83] width 89 height 10
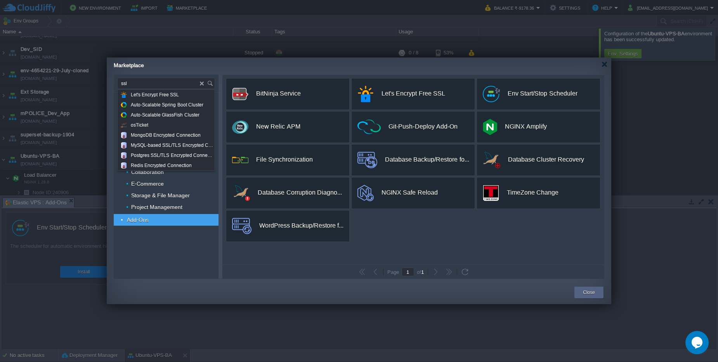
type input "ssl"
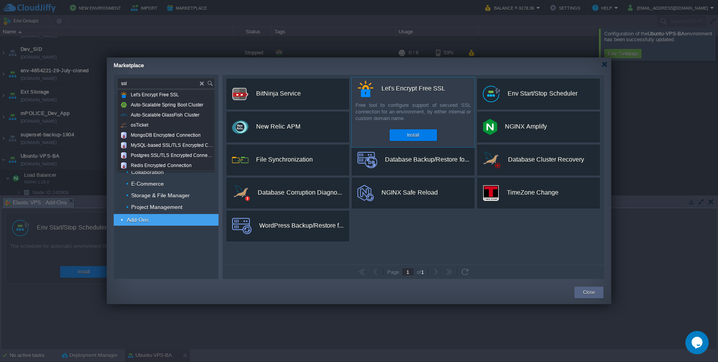
click at [395, 87] on div "Let's Encrypt Free SSL" at bounding box center [414, 88] width 64 height 16
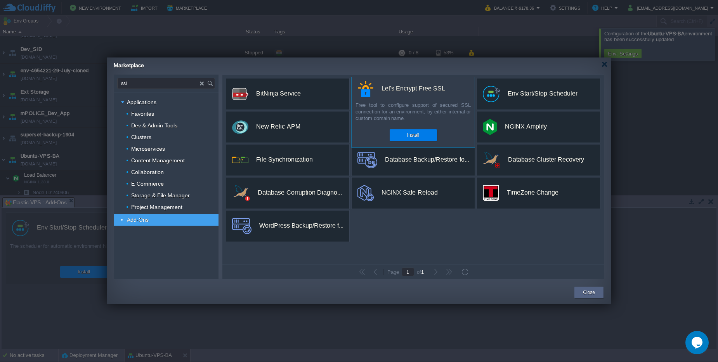
click at [425, 90] on div "Let's Encrypt Free SSL" at bounding box center [414, 88] width 64 height 16
click at [413, 137] on button "Install" at bounding box center [413, 135] width 12 height 8
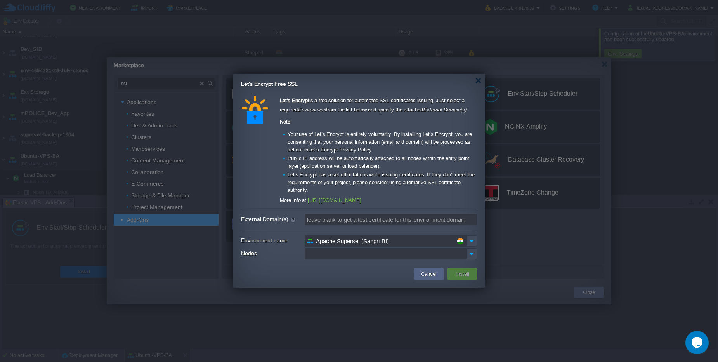
click at [389, 244] on input "Apache Superset (Sanpri BI)" at bounding box center [386, 240] width 162 height 11
click at [467, 243] on img at bounding box center [471, 240] width 11 height 11
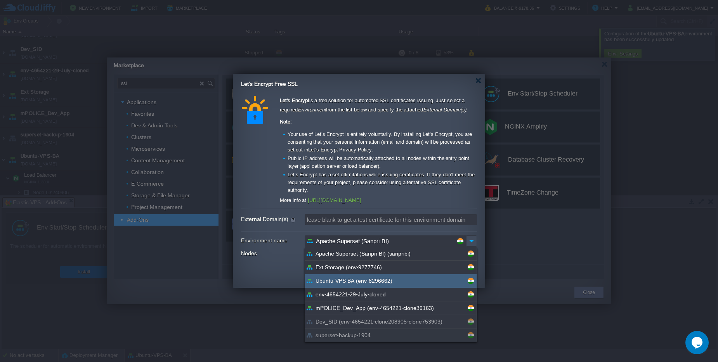
click at [383, 285] on div "Ubuntu-VPS-BA (env-8296662)" at bounding box center [391, 281] width 172 height 14
type input "Ubuntu-VPS-BA"
type input "Load Balancer"
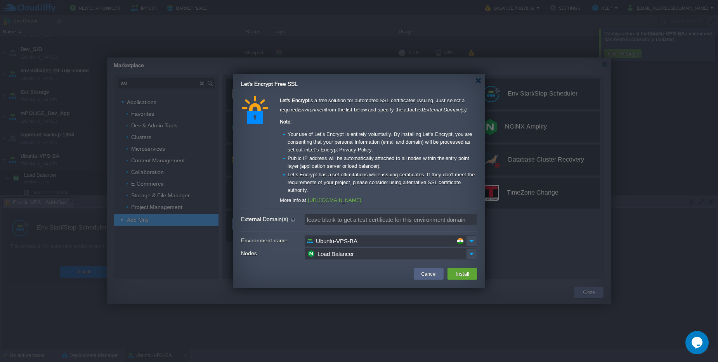
click at [410, 257] on input "Load Balancer" at bounding box center [386, 253] width 162 height 11
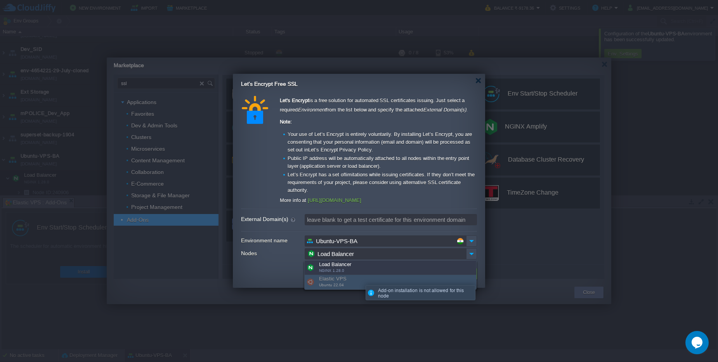
click at [343, 280] on div "Elastic VPS Ubuntu 22.04" at bounding box center [391, 282] width 172 height 14
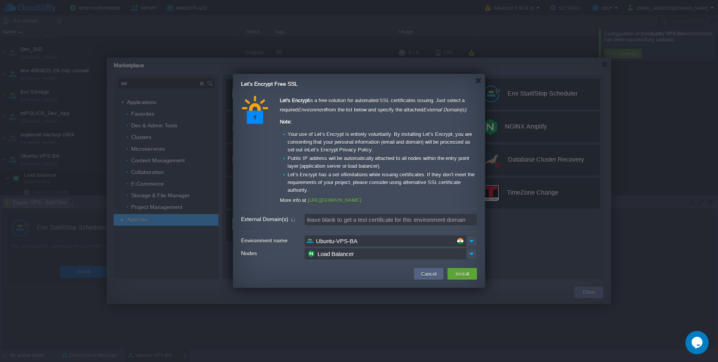
click at [431, 92] on div "Let's Encrypt is a free solution for automated SSL certificates issuing. Just s…" at bounding box center [359, 177] width 252 height 174
click at [479, 82] on div at bounding box center [479, 81] width 6 height 6
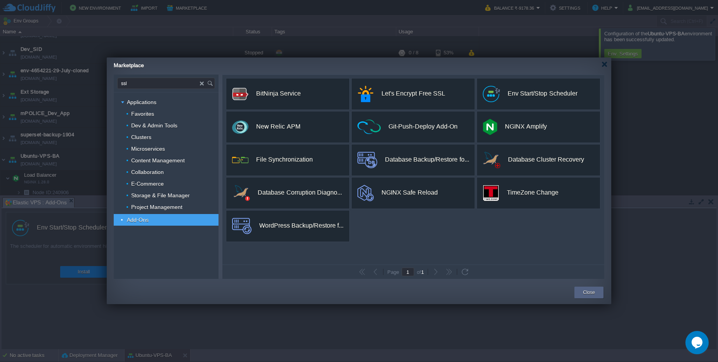
click at [594, 298] on td "Close" at bounding box center [589, 292] width 33 height 14
click at [582, 294] on div "Close" at bounding box center [589, 293] width 17 height 12
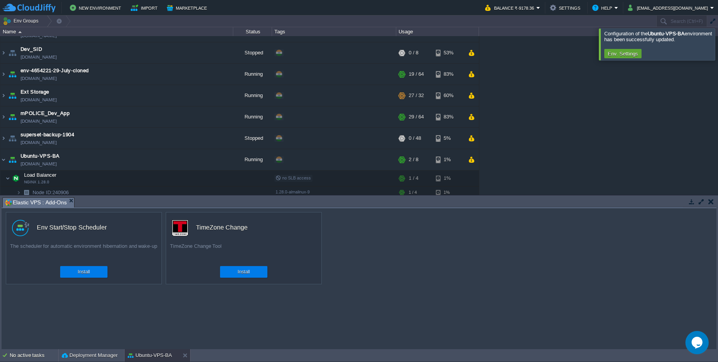
click at [715, 200] on td at bounding box center [711, 201] width 10 height 9
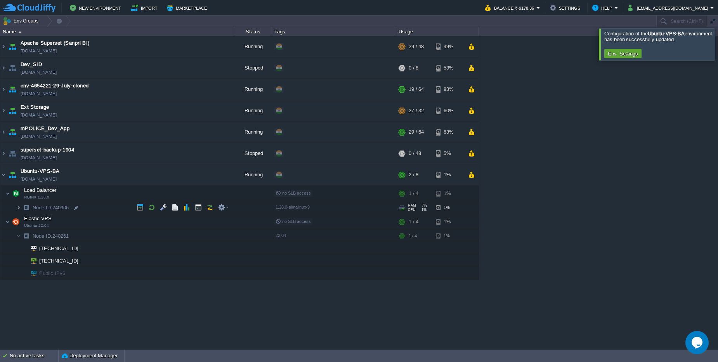
click at [19, 203] on img at bounding box center [18, 208] width 5 height 12
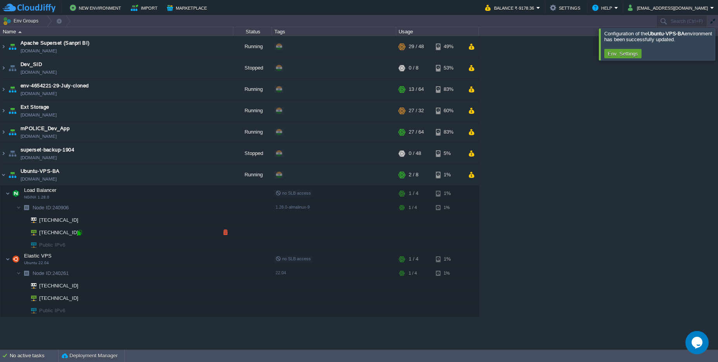
click at [78, 230] on div at bounding box center [79, 232] width 7 height 7
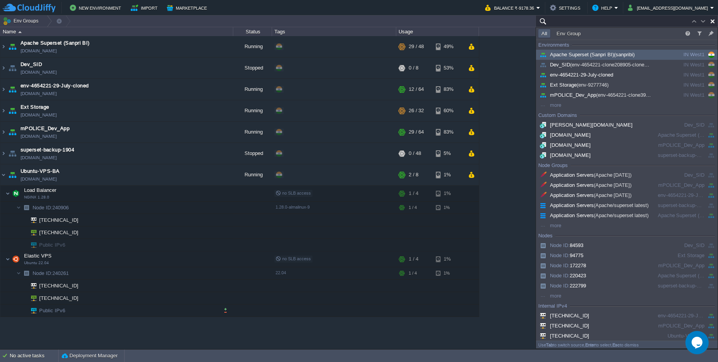
type input "Search (Ctrl+F)"
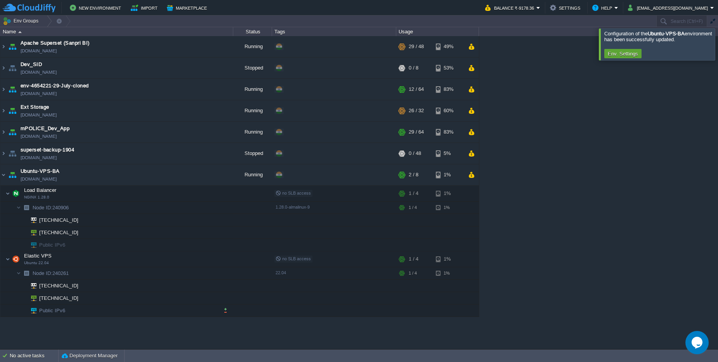
click at [155, 313] on td "Public IPv6" at bounding box center [116, 310] width 233 height 12
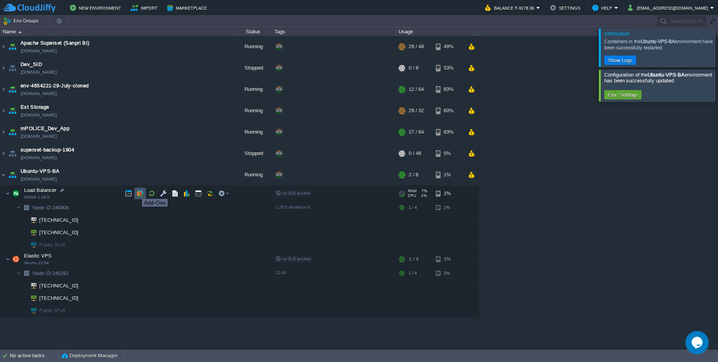
click at [137, 192] on button "button" at bounding box center [140, 193] width 7 height 7
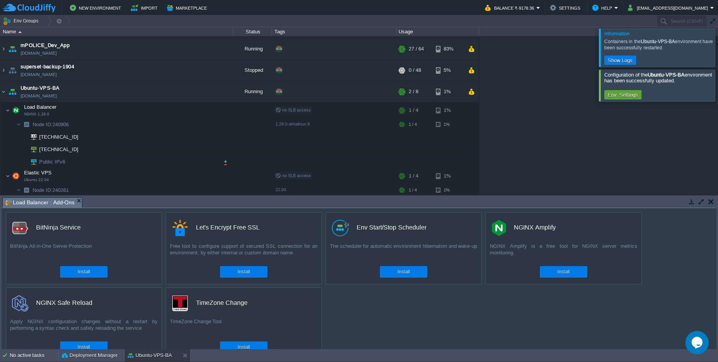
scroll to position [122, 0]
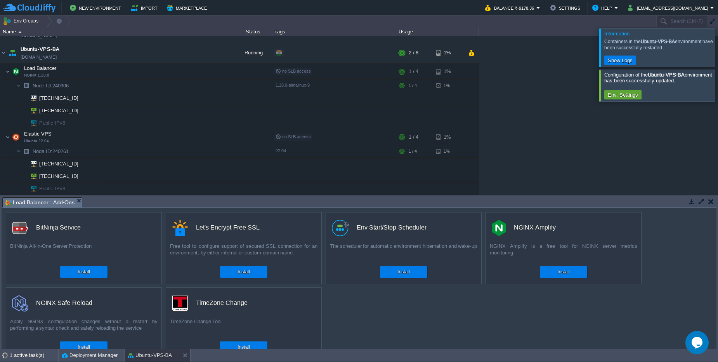
click at [713, 204] on button "button" at bounding box center [711, 201] width 5 height 7
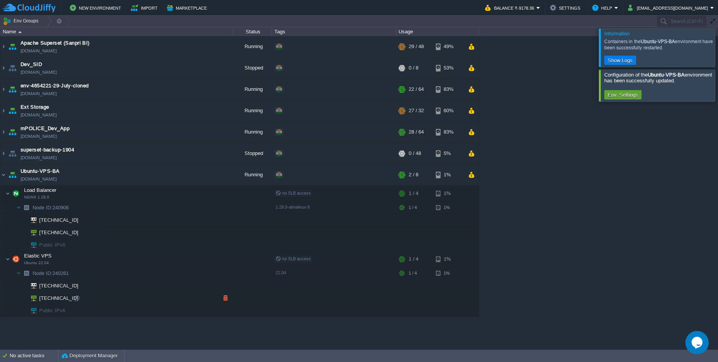
click at [68, 300] on span "[TECHNICAL_ID]" at bounding box center [58, 298] width 41 height 12
click at [576, 289] on div "Apache Superset (Sanpri BI) [DOMAIN_NAME] Running + Add to Env Group RAM 59% CP…" at bounding box center [359, 192] width 718 height 313
click at [138, 257] on button "button" at bounding box center [140, 259] width 7 height 7
click at [37, 355] on div "No active tasks" at bounding box center [34, 356] width 49 height 12
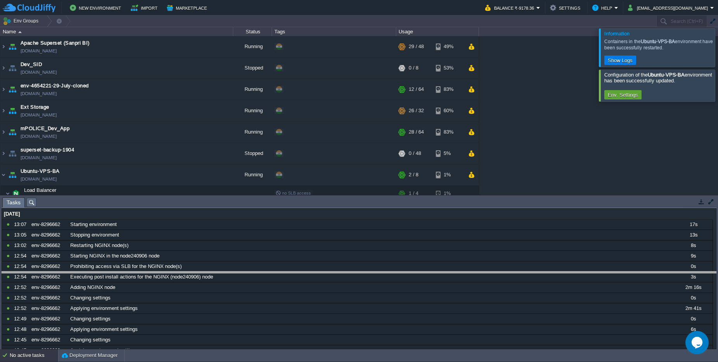
drag, startPoint x: 148, startPoint y: 202, endPoint x: 148, endPoint y: 277, distance: 74.2
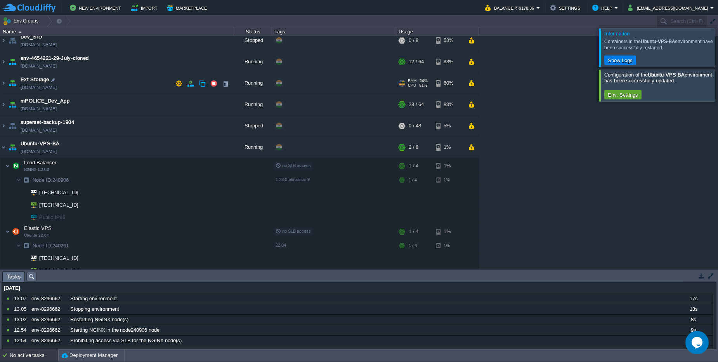
scroll to position [48, 0]
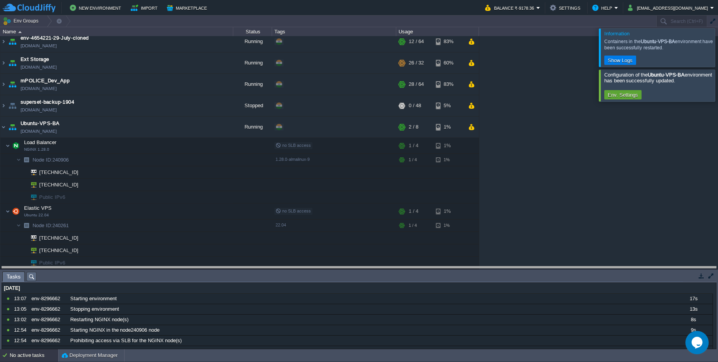
drag, startPoint x: 168, startPoint y: 273, endPoint x: 167, endPoint y: 268, distance: 5.3
click at [167, 268] on body "New Environment Import Marketplace Bonus ₹0.00 Upgrade Account Balance ₹-9178.3…" at bounding box center [359, 181] width 718 height 362
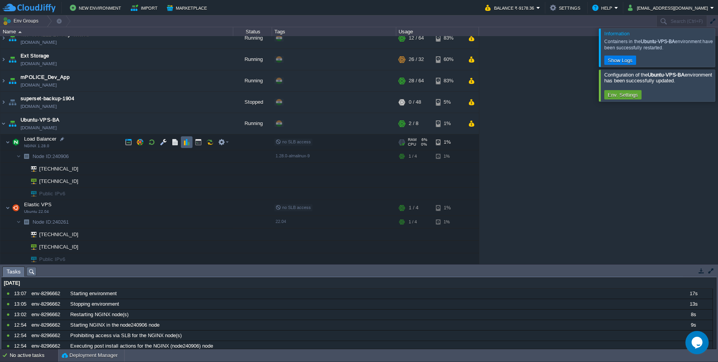
scroll to position [53, 0]
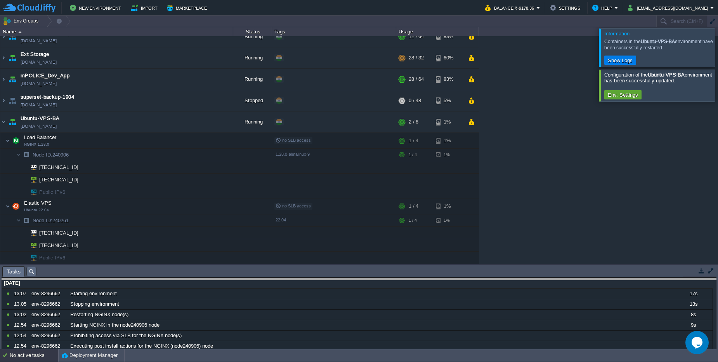
drag, startPoint x: 166, startPoint y: 269, endPoint x: 167, endPoint y: 273, distance: 4.2
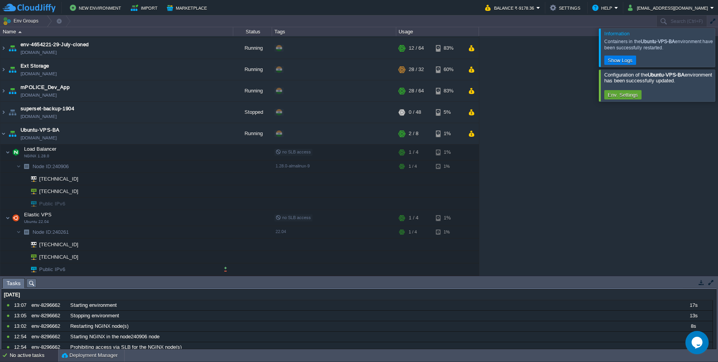
scroll to position [41, 0]
click at [33, 354] on div "No active tasks" at bounding box center [34, 355] width 49 height 12
